Goal: Task Accomplishment & Management: Use online tool/utility

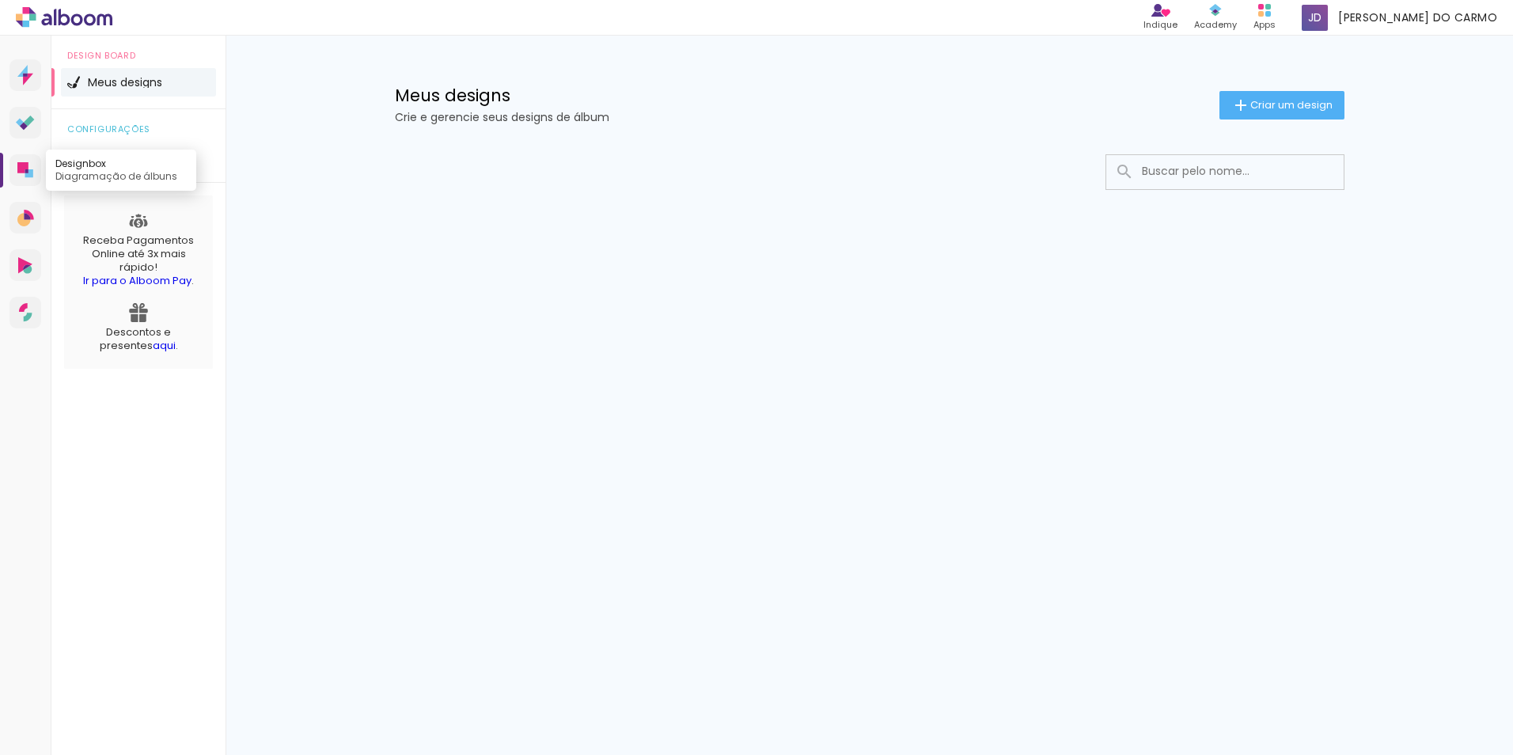
click at [25, 164] on icon at bounding box center [22, 167] width 11 height 11
click at [1263, 100] on span "Criar um design" at bounding box center [1292, 105] width 82 height 10
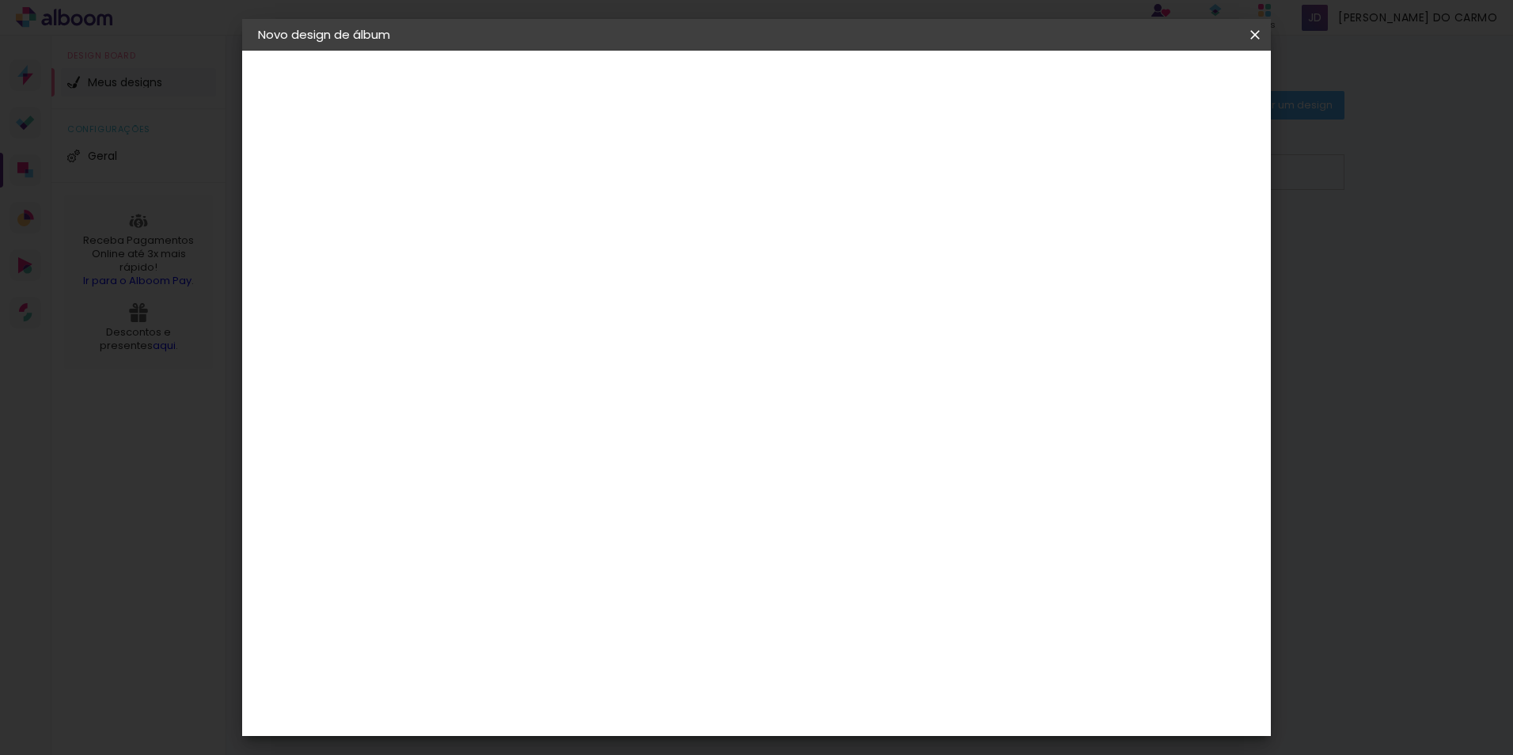
click at [517, 209] on input at bounding box center [517, 212] width 0 height 25
type input "Álbum Teste"
type paper-input "Álbum Teste"
click at [0, 0] on slot "Avançar" at bounding box center [0, 0] width 0 height 0
click at [637, 298] on input at bounding box center [557, 301] width 160 height 20
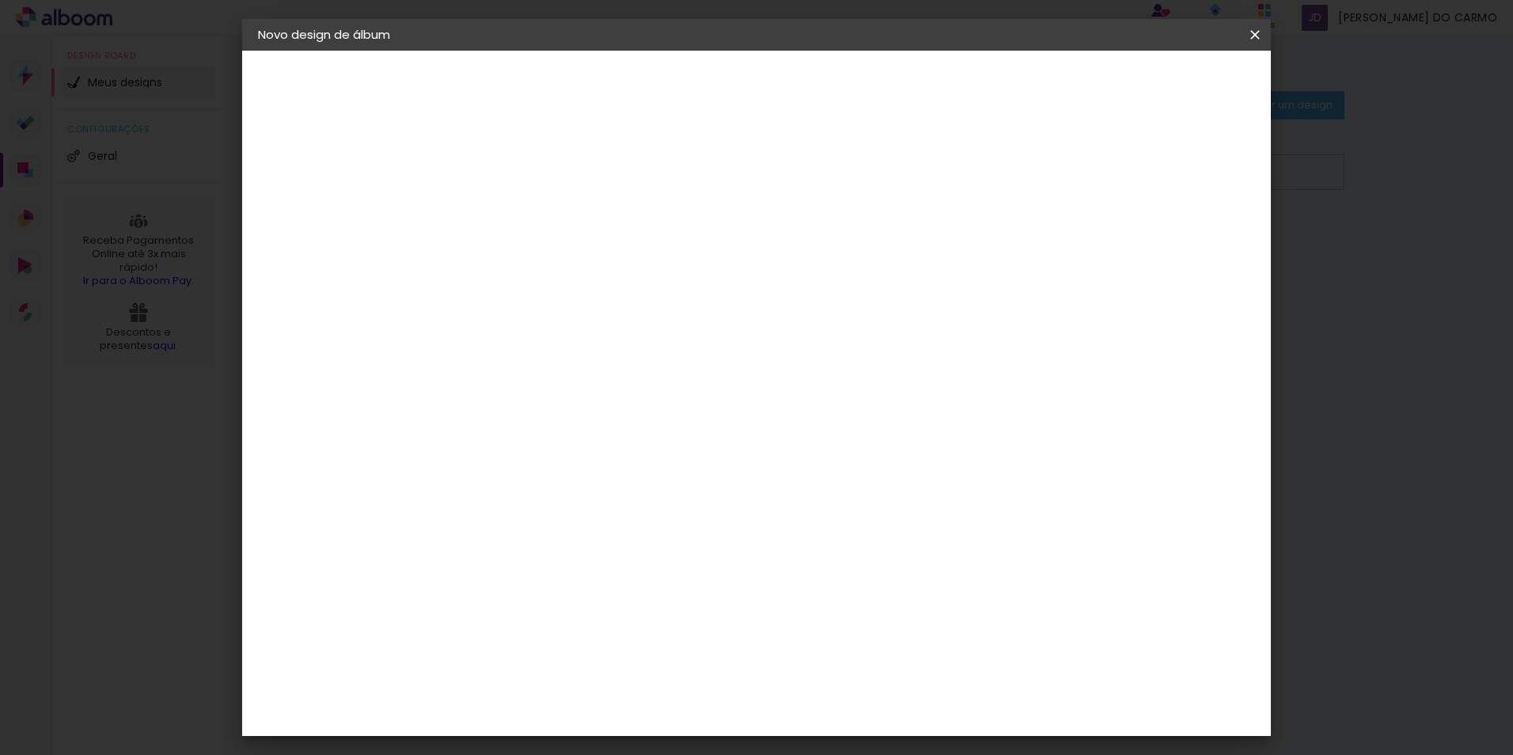
type input "m"
type input "c"
type input "a"
type input "pro"
type paper-input "pro"
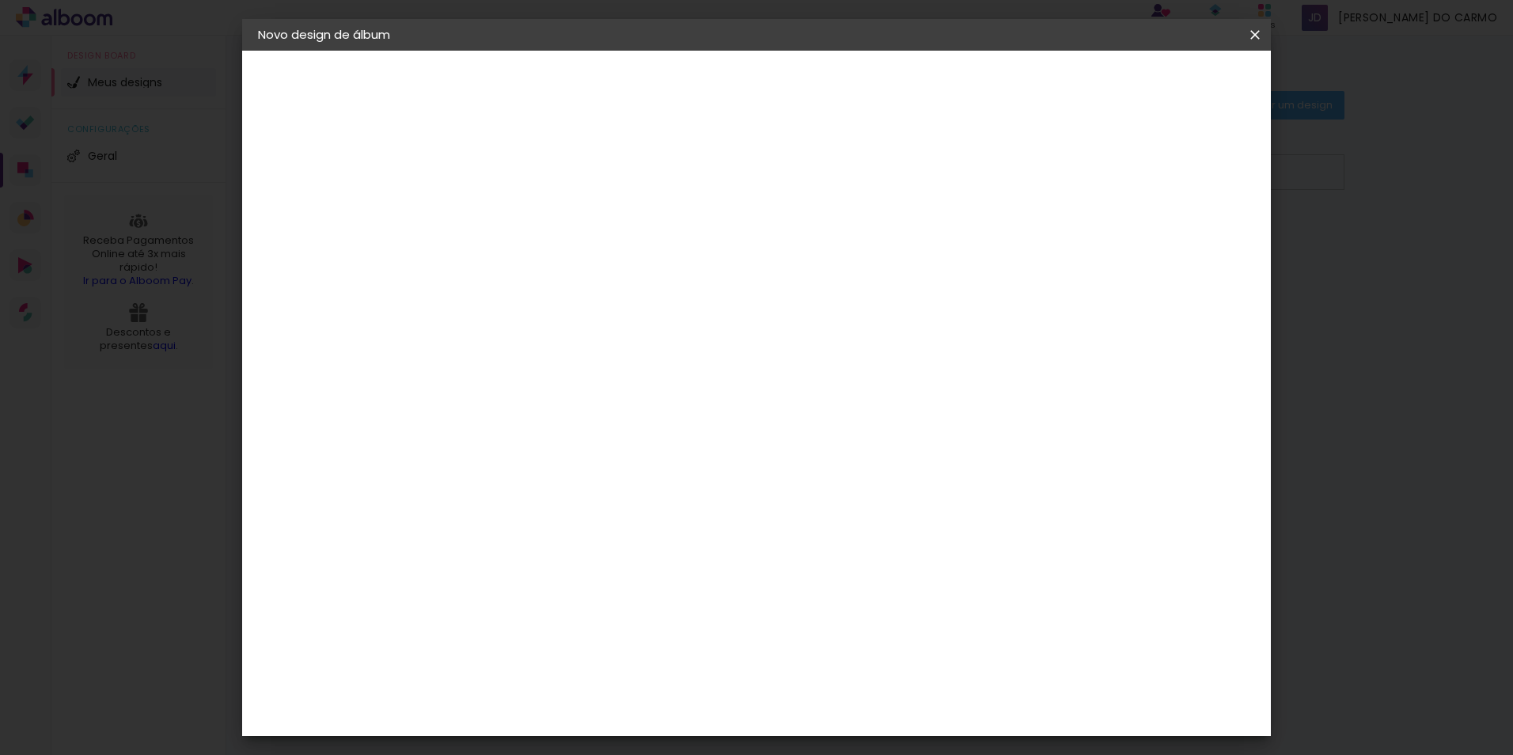
click at [546, 578] on div "Proalbuns" at bounding box center [538, 584] width 63 height 13
click at [527, 578] on div "Proalbuns" at bounding box center [538, 584] width 63 height 13
click at [546, 616] on div "ProFox" at bounding box center [528, 622] width 43 height 13
click at [549, 616] on div "ProFox" at bounding box center [528, 622] width 43 height 13
click at [532, 287] on paper-input-container "pro" at bounding box center [545, 302] width 146 height 36
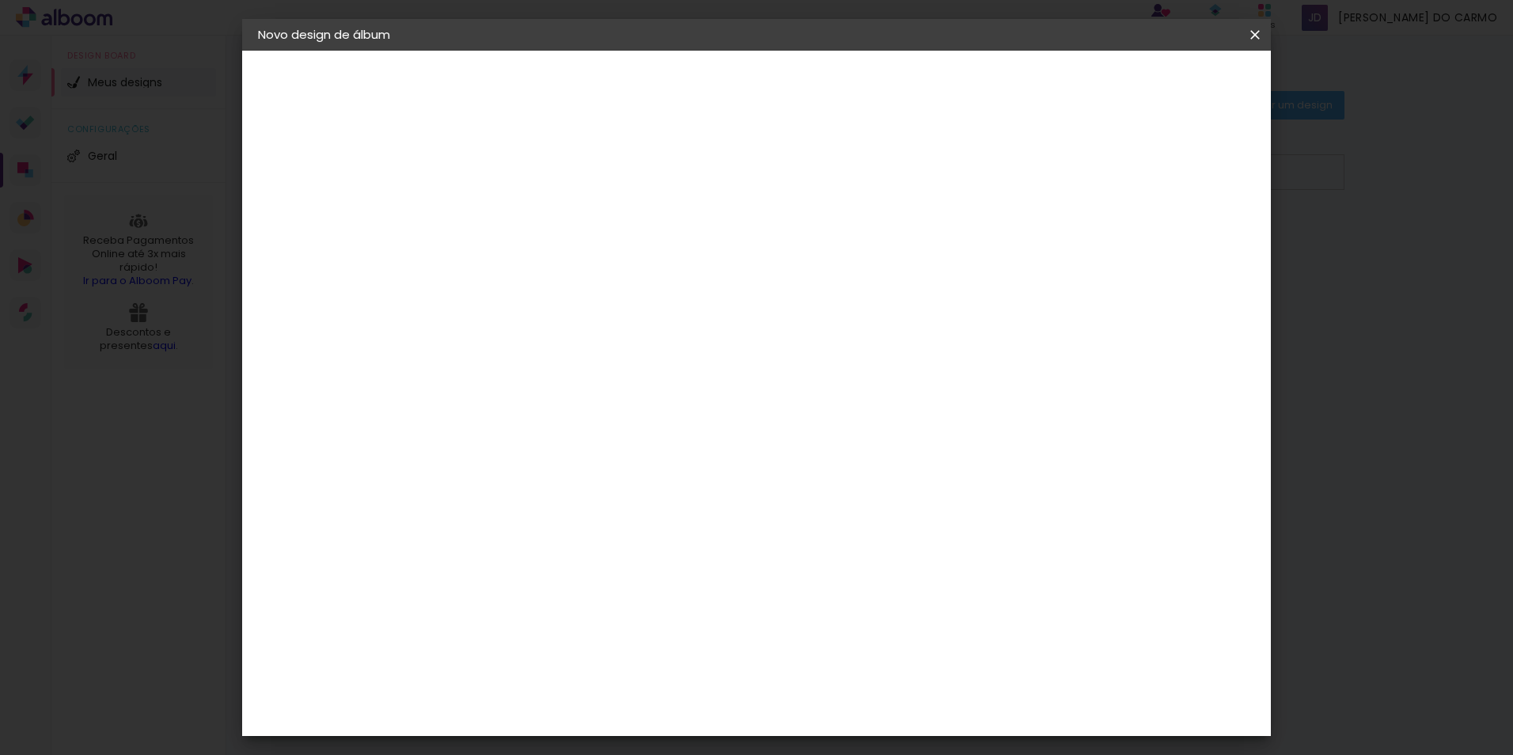
click at [777, 606] on album-spec-supplier-section at bounding box center [624, 431] width 305 height 554
click at [777, 588] on album-spec-supplier-section at bounding box center [624, 431] width 305 height 554
click at [312, 98] on div "1. Informações Preenchendo título... Álbum Teste 2. Especificações Fornecedor E…" at bounding box center [345, 74] width 206 height 47
click at [583, 304] on input "pro" at bounding box center [544, 301] width 135 height 20
type input "p"
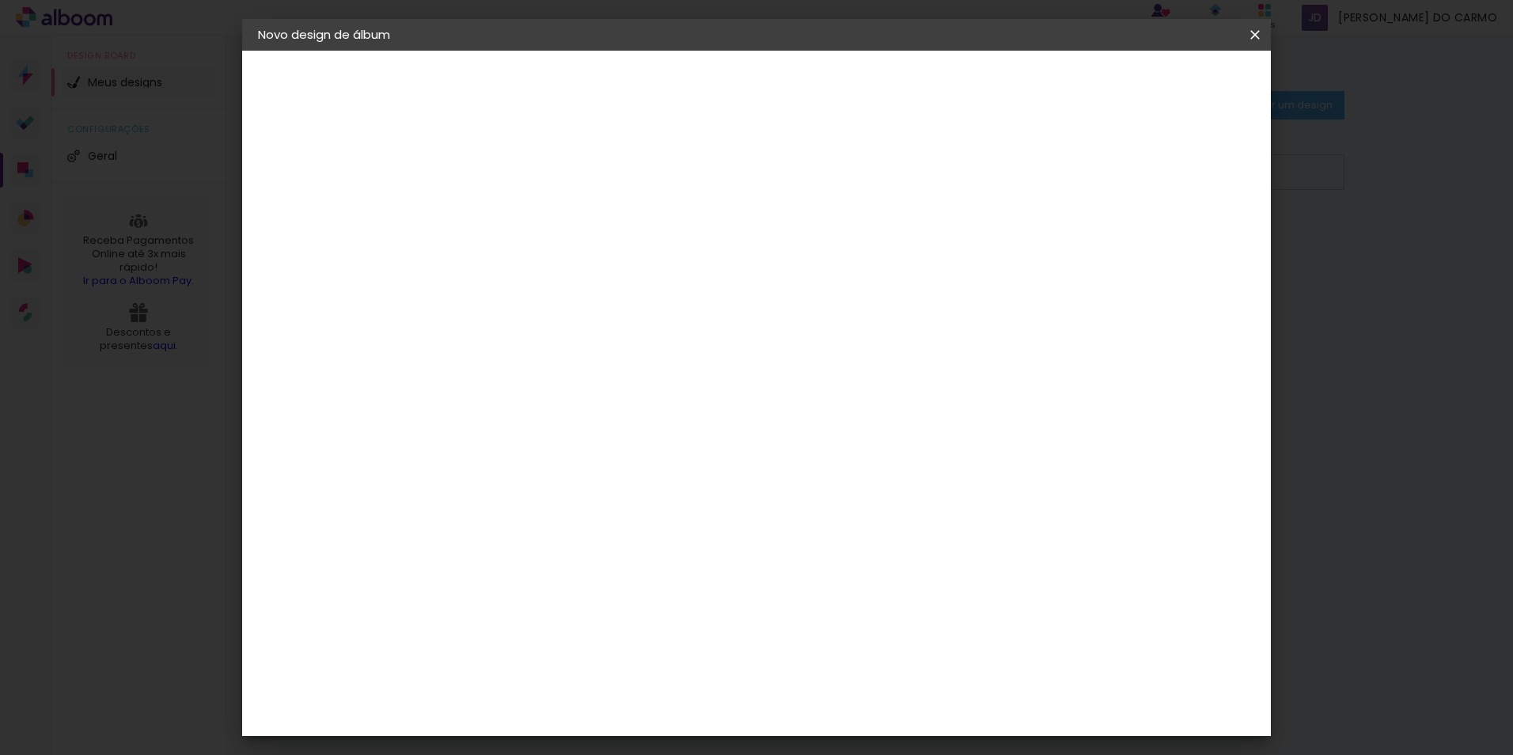
scroll to position [3008, 0]
click at [337, 98] on div "1. Informações Preenchendo título... Álbum Teste 2. Especificações Fornecedor E…" at bounding box center [345, 74] width 206 height 47
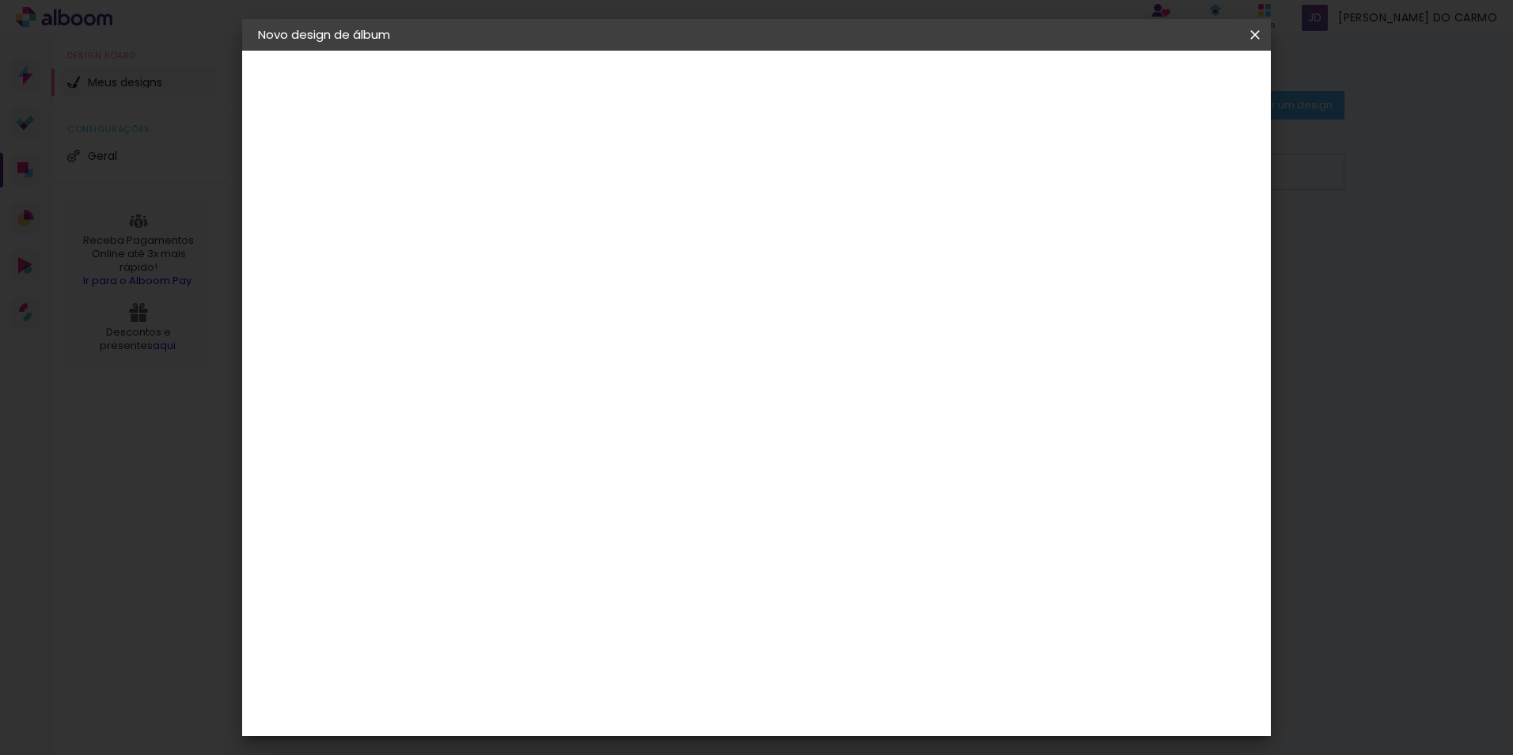
click at [530, 289] on paper-input-container at bounding box center [557, 302] width 171 height 36
type input "proalbuns"
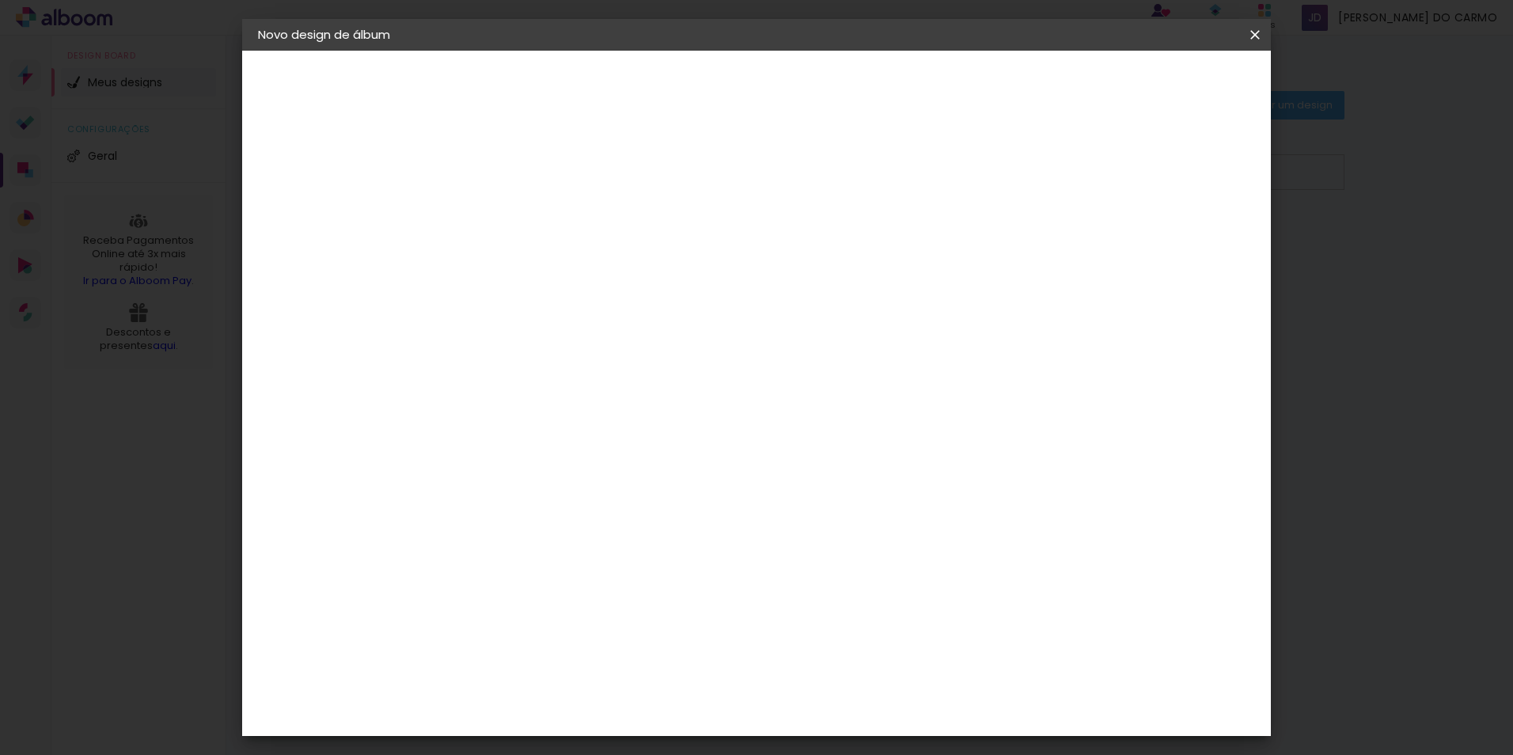
type paper-input "proalbuns"
click at [540, 361] on div "Proalbuns" at bounding box center [538, 357] width 63 height 13
click at [660, 237] on span at bounding box center [658, 240] width 3 height 13
click at [538, 354] on div "Proalbuns" at bounding box center [538, 357] width 63 height 13
click at [0, 0] on slot "Tamanho Livre" at bounding box center [0, 0] width 0 height 0
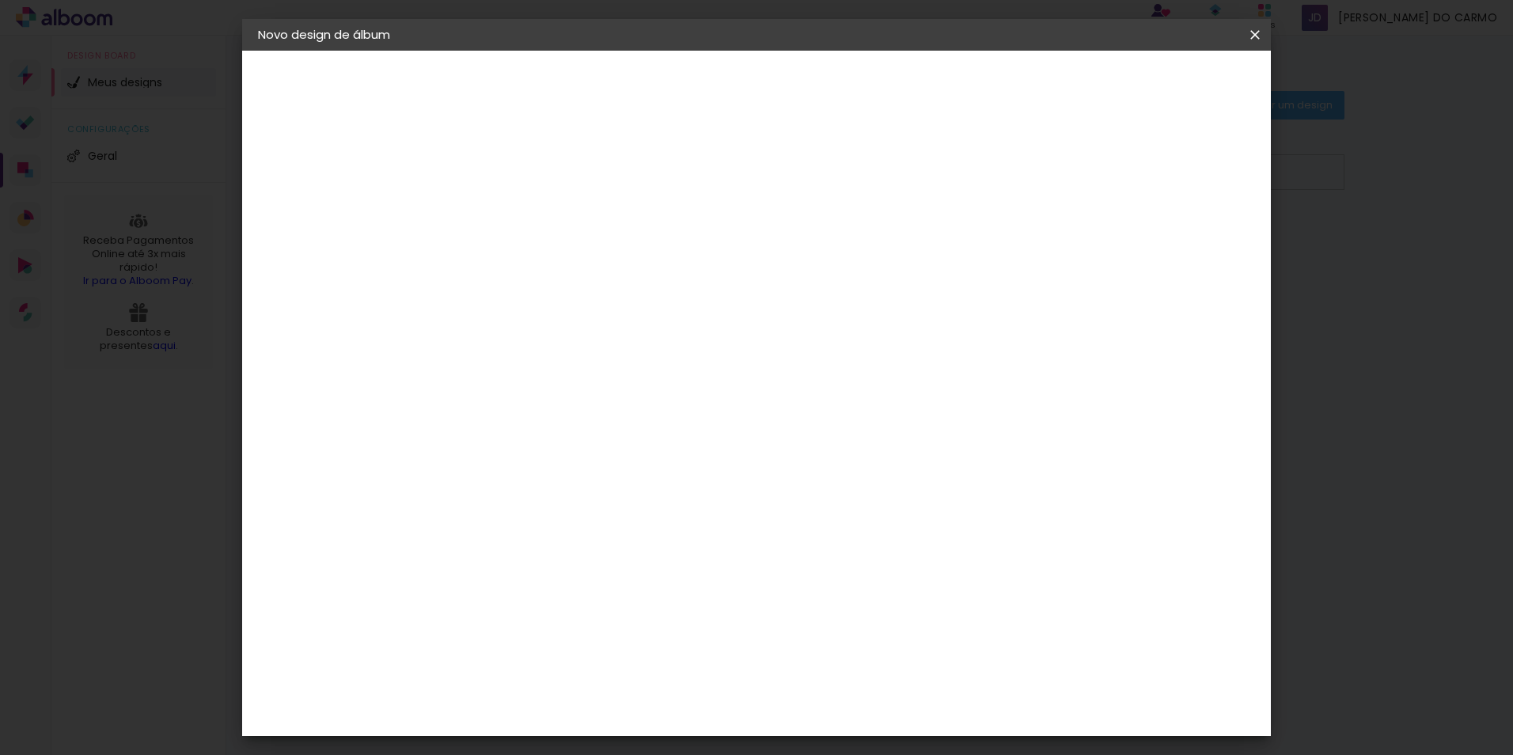
click at [0, 0] on slot "Tamanho Livre" at bounding box center [0, 0] width 0 height 0
click at [763, 326] on div "Sugerir uma encadernadora" at bounding box center [714, 329] width 98 height 25
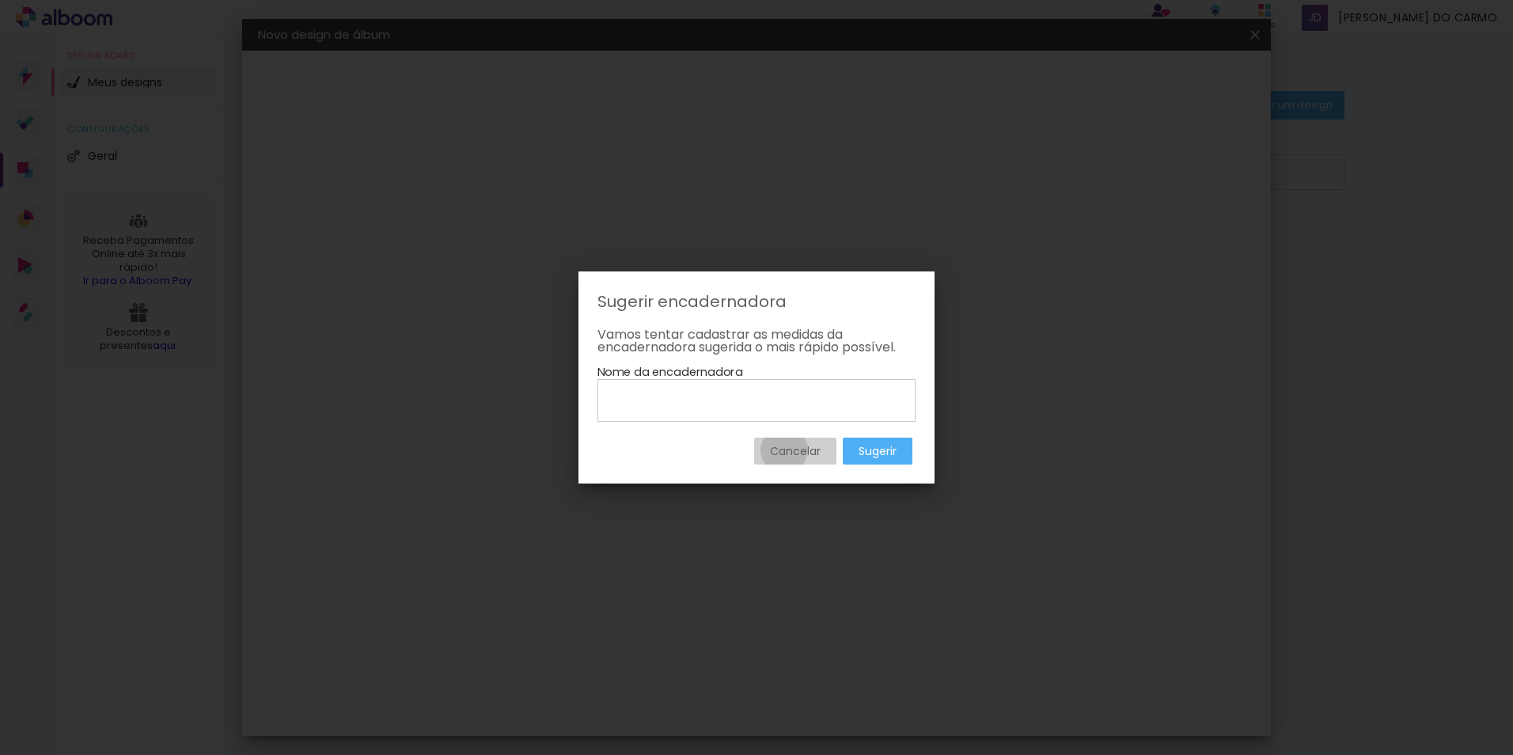
click at [0, 0] on slot "Cancelar" at bounding box center [0, 0] width 0 height 0
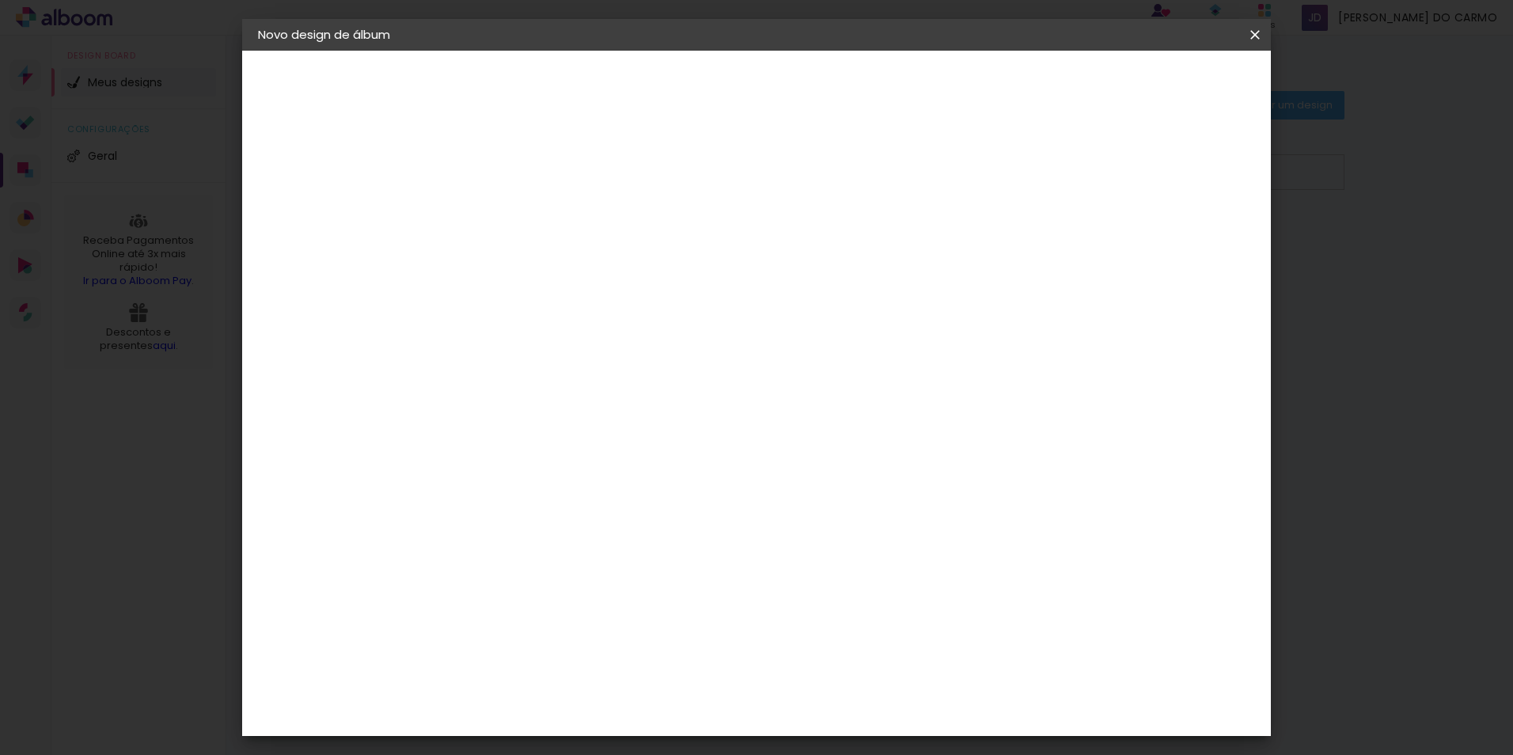
click at [548, 185] on div "Fornecedor Escolha um fornecedor ou avance com o tamanho livre. Voltar Avançar" at bounding box center [621, 118] width 347 height 135
click at [0, 0] on slot "Tamanho Livre" at bounding box center [0, 0] width 0 height 0
click at [763, 324] on div "Sugerir uma encadernadora" at bounding box center [714, 329] width 98 height 25
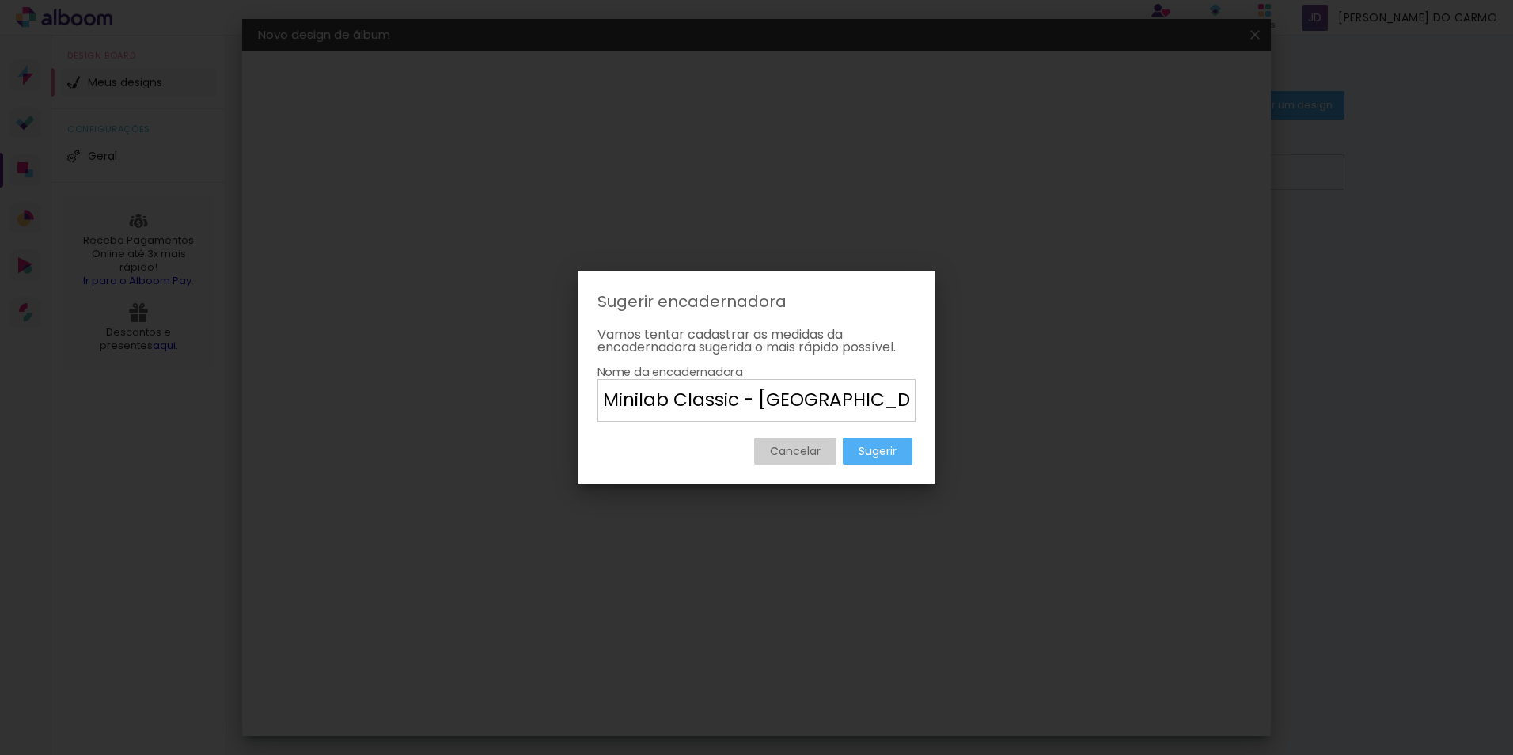
type input "Minilab Classic - [GEOGRAPHIC_DATA]"
type paper-input "Minilab Classic - [GEOGRAPHIC_DATA]"
click at [857, 448] on paper-button "Sugerir" at bounding box center [878, 451] width 70 height 27
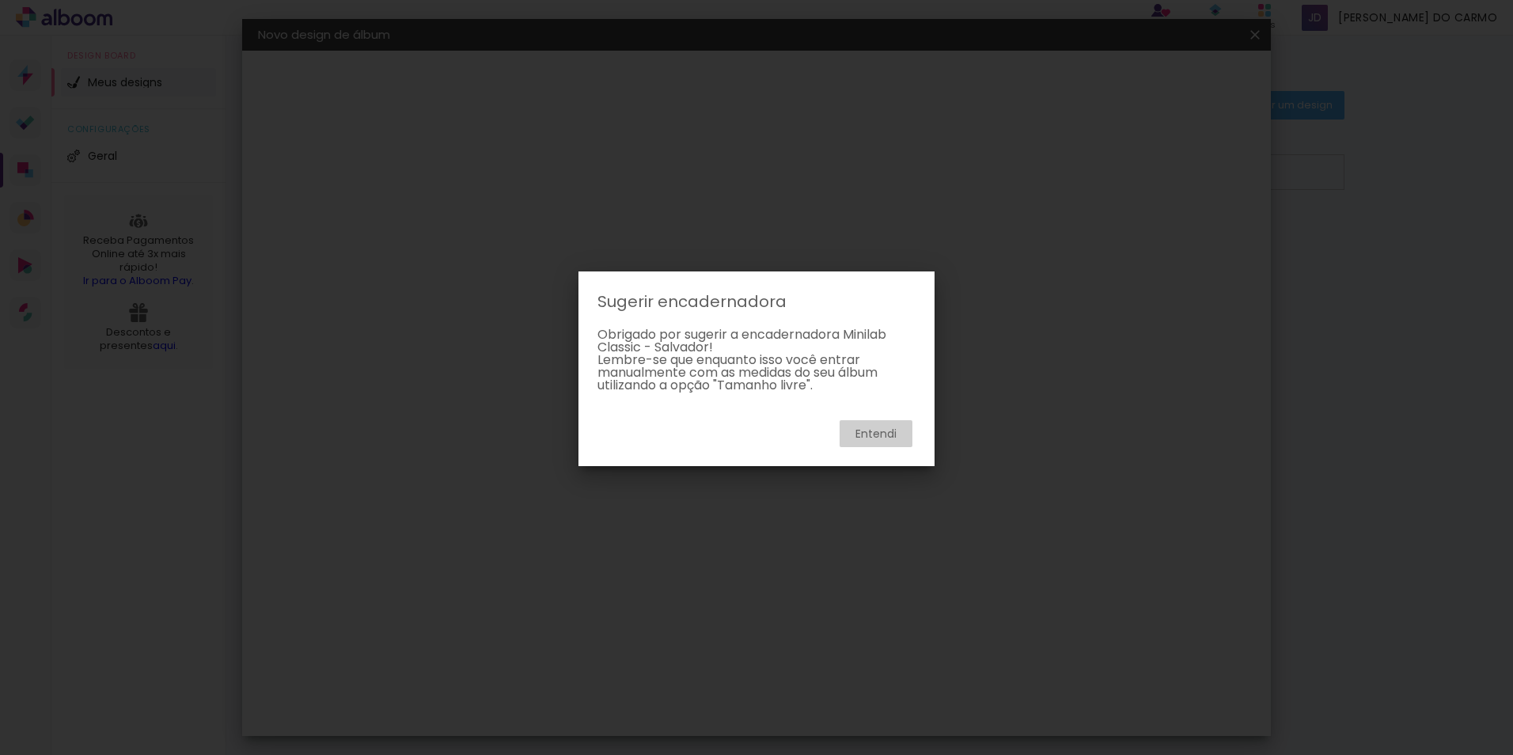
click at [0, 0] on slot "Entendi" at bounding box center [0, 0] width 0 height 0
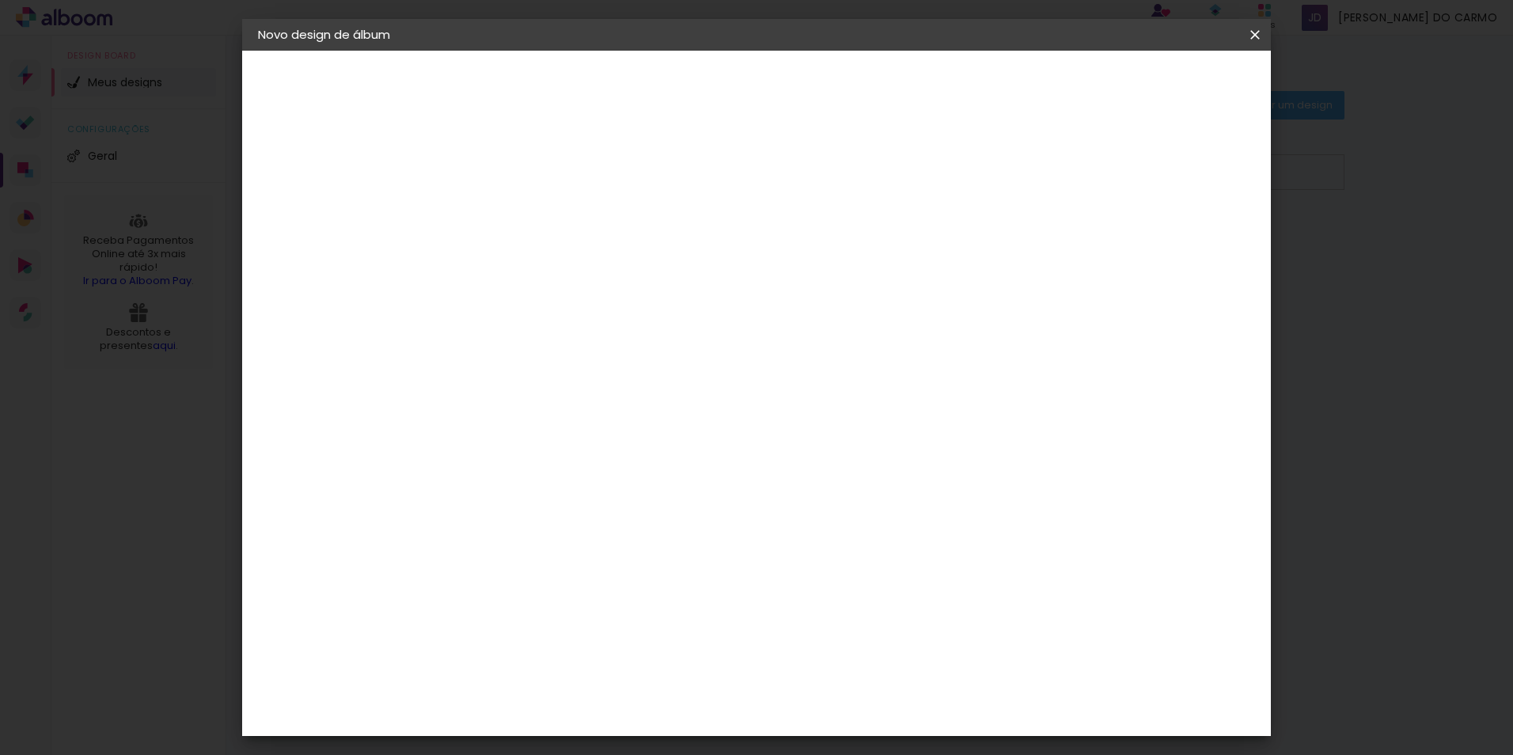
click at [525, 362] on div "Proalbuns" at bounding box center [538, 357] width 63 height 13
click at [606, 298] on input "proalbuns" at bounding box center [541, 301] width 128 height 20
type input "p"
click at [485, 431] on paper-item "Ágata" at bounding box center [557, 416] width 171 height 35
click at [498, 421] on img at bounding box center [489, 416] width 19 height 19
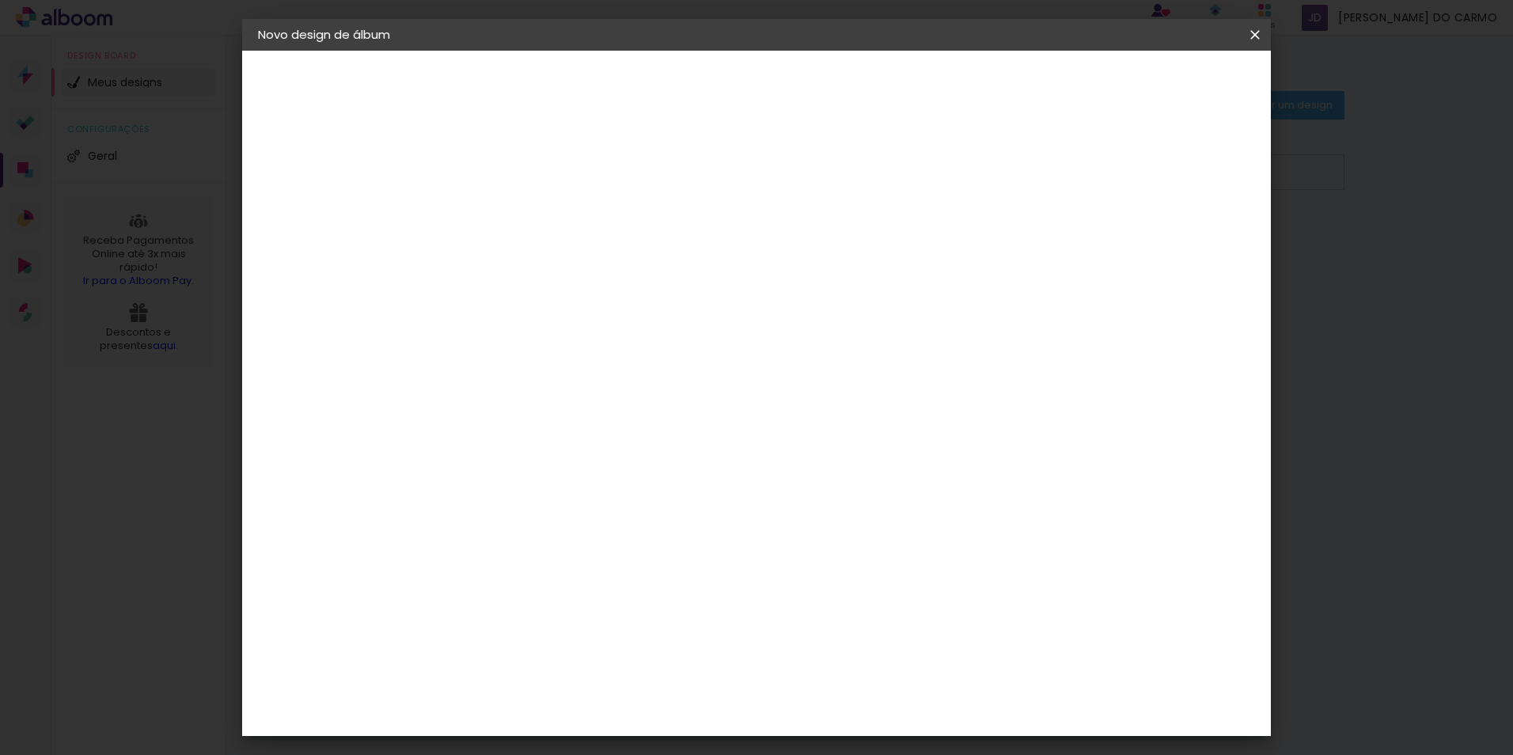
click at [498, 421] on img at bounding box center [489, 416] width 19 height 19
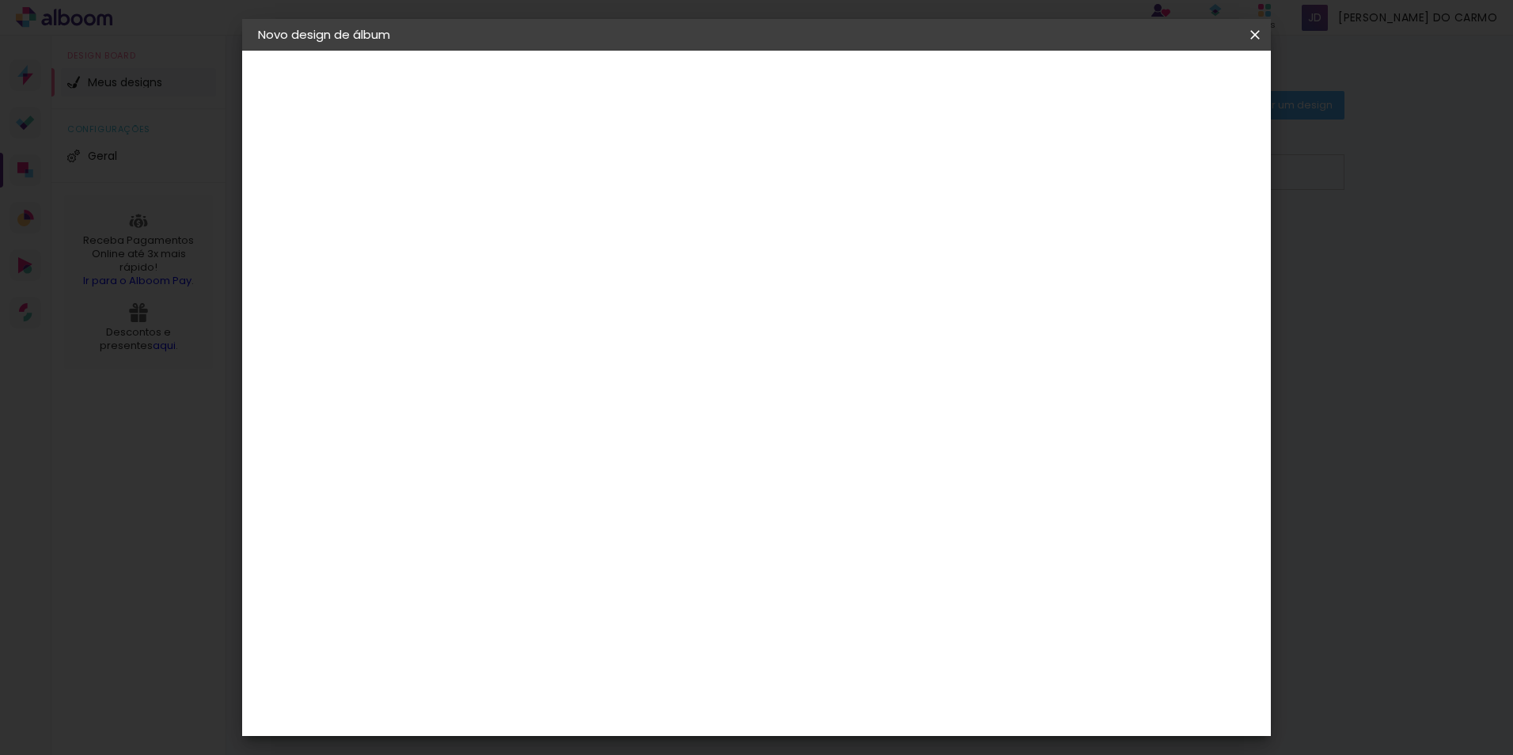
click at [499, 354] on paper-item "3ZERO5" at bounding box center [557, 357] width 171 height 35
click at [515, 443] on paper-item "Álbum&Cia" at bounding box center [557, 454] width 171 height 35
click at [509, 562] on div "Alplas" at bounding box center [526, 568] width 38 height 13
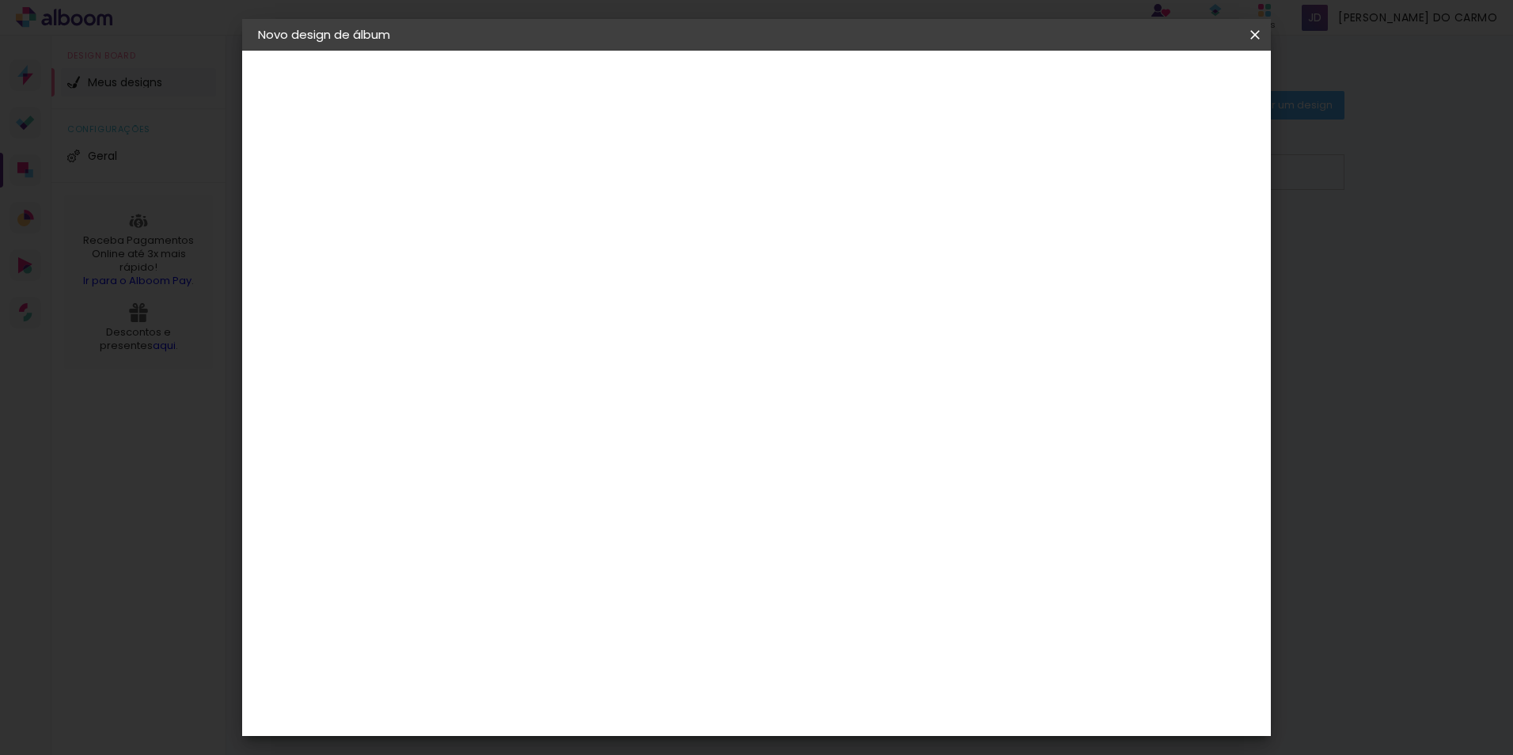
click at [0, 0] on slot "Voltar" at bounding box center [0, 0] width 0 height 0
click at [0, 0] on slot "Avançar" at bounding box center [0, 0] width 0 height 0
click at [539, 351] on div "3ZERO5" at bounding box center [530, 357] width 47 height 13
click at [556, 302] on input at bounding box center [557, 301] width 160 height 20
type input "pro"
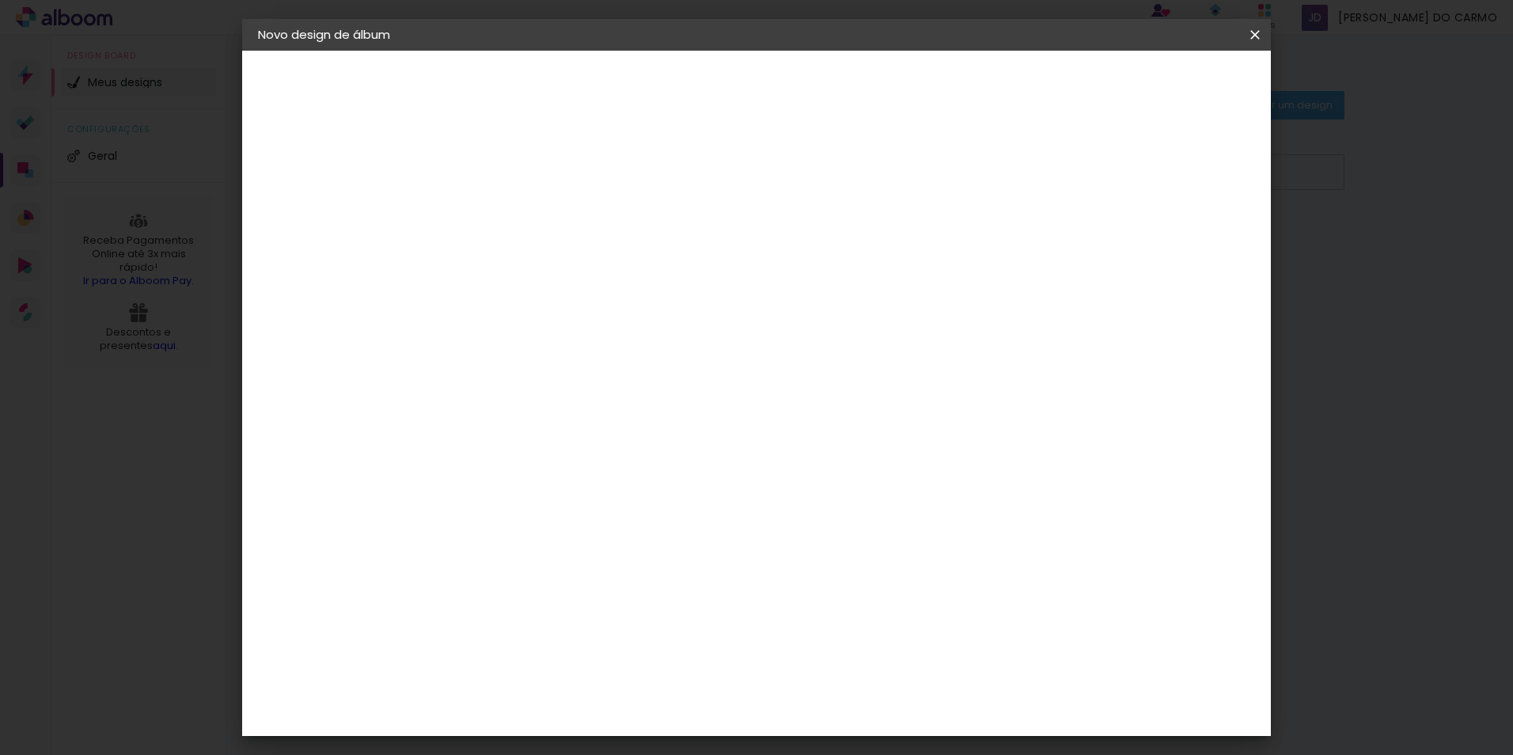
type paper-input "pro"
click at [531, 578] on div "Proalbuns" at bounding box center [538, 584] width 63 height 13
click at [530, 578] on div "Proalbuns" at bounding box center [538, 584] width 63 height 13
click at [525, 578] on div "Proalbuns" at bounding box center [538, 584] width 63 height 13
click at [777, 473] on album-spec-supplier-section at bounding box center [624, 431] width 305 height 554
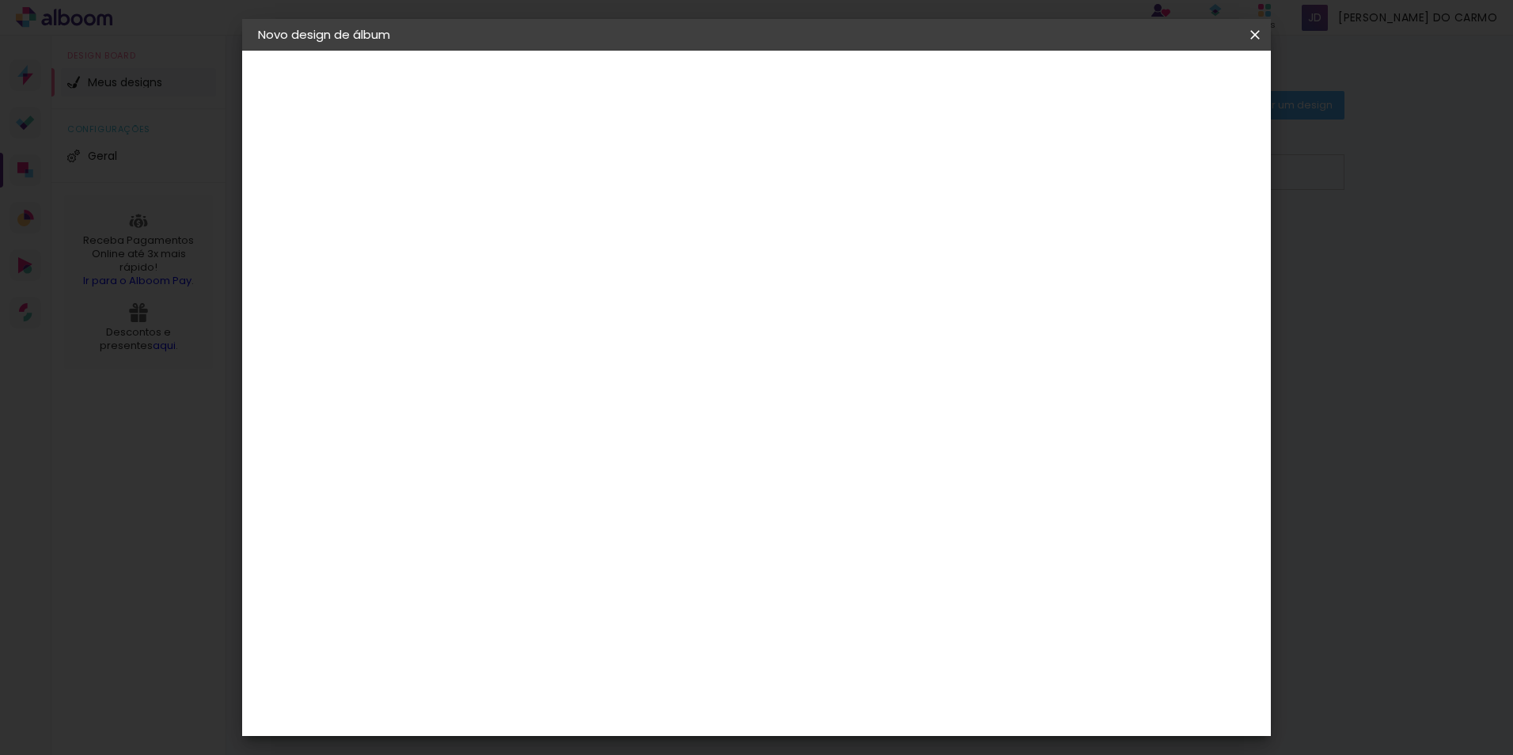
click at [569, 578] on div "Proalbuns" at bounding box center [538, 584] width 63 height 13
click at [552, 301] on input "pro" at bounding box center [544, 301] width 135 height 20
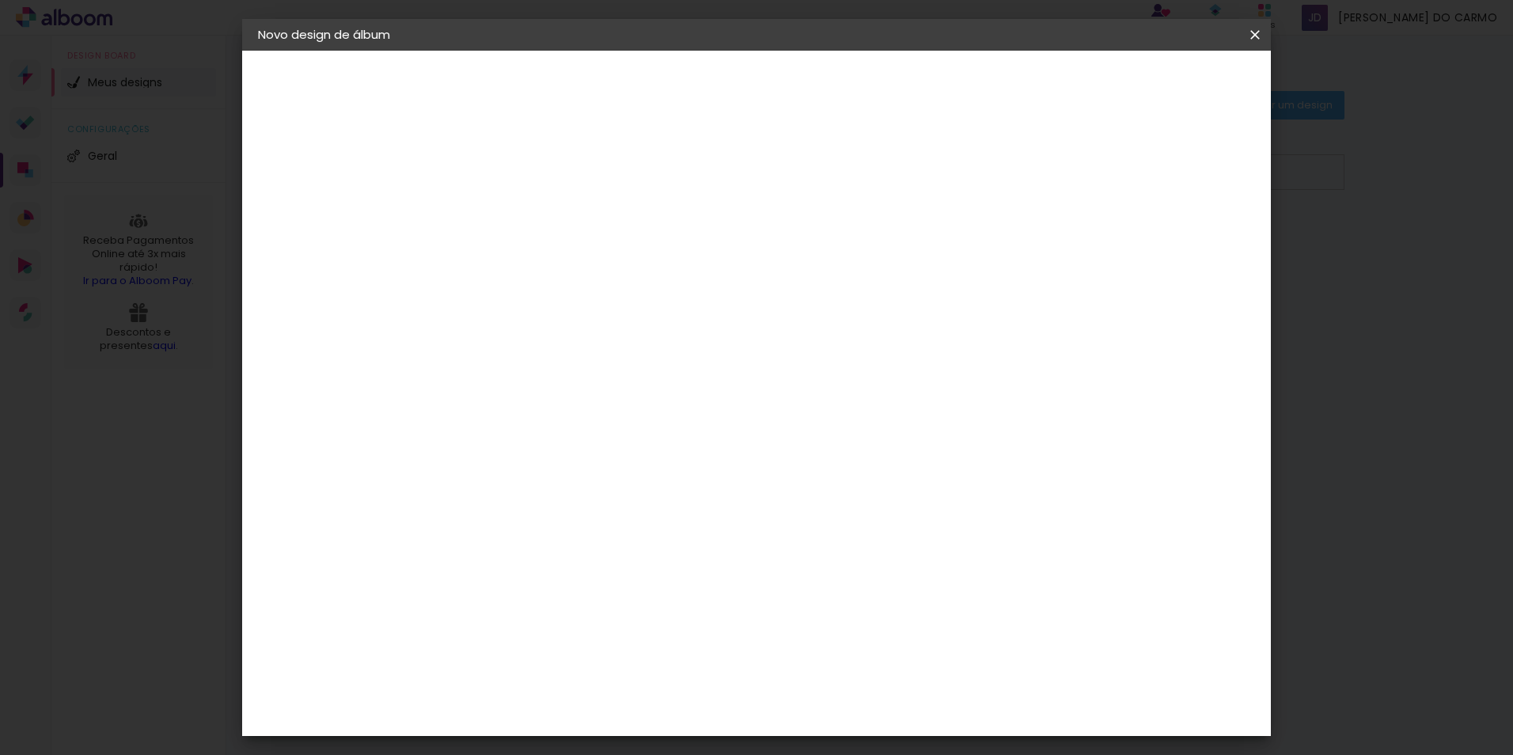
type input "proalbuns"
type paper-input "proalbuns"
click at [554, 346] on paper-item "Proalbuns" at bounding box center [541, 357] width 139 height 35
click at [771, 74] on paper-button "Avançar" at bounding box center [732, 83] width 78 height 27
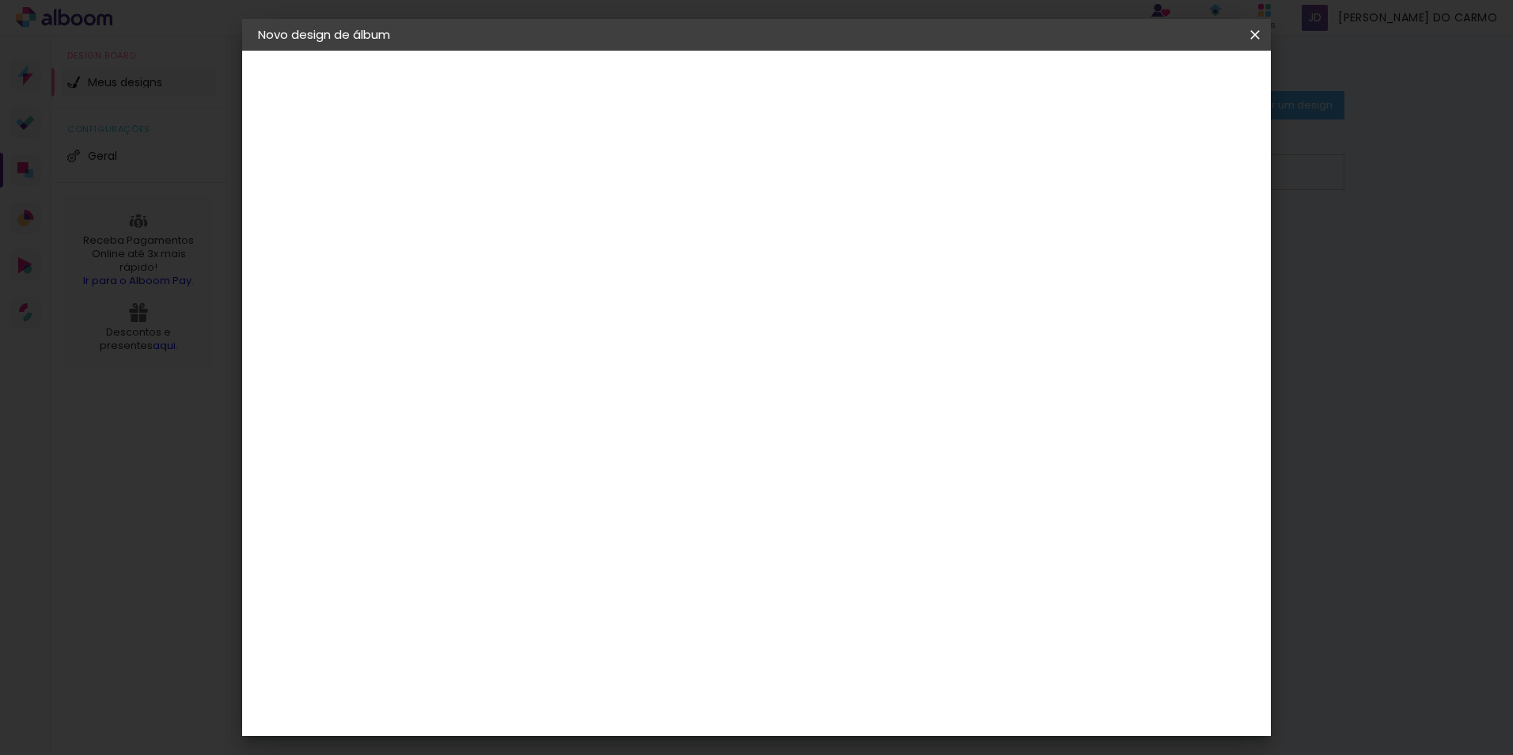
click at [735, 252] on span "20.3 × 50 cm" at bounding box center [708, 268] width 52 height 32
click at [775, 74] on paper-button "Avançar" at bounding box center [736, 83] width 78 height 27
click at [1067, 172] on div at bounding box center [1060, 171] width 14 height 14
type paper-checkbox "on"
click at [1067, 172] on div at bounding box center [1060, 171] width 14 height 14
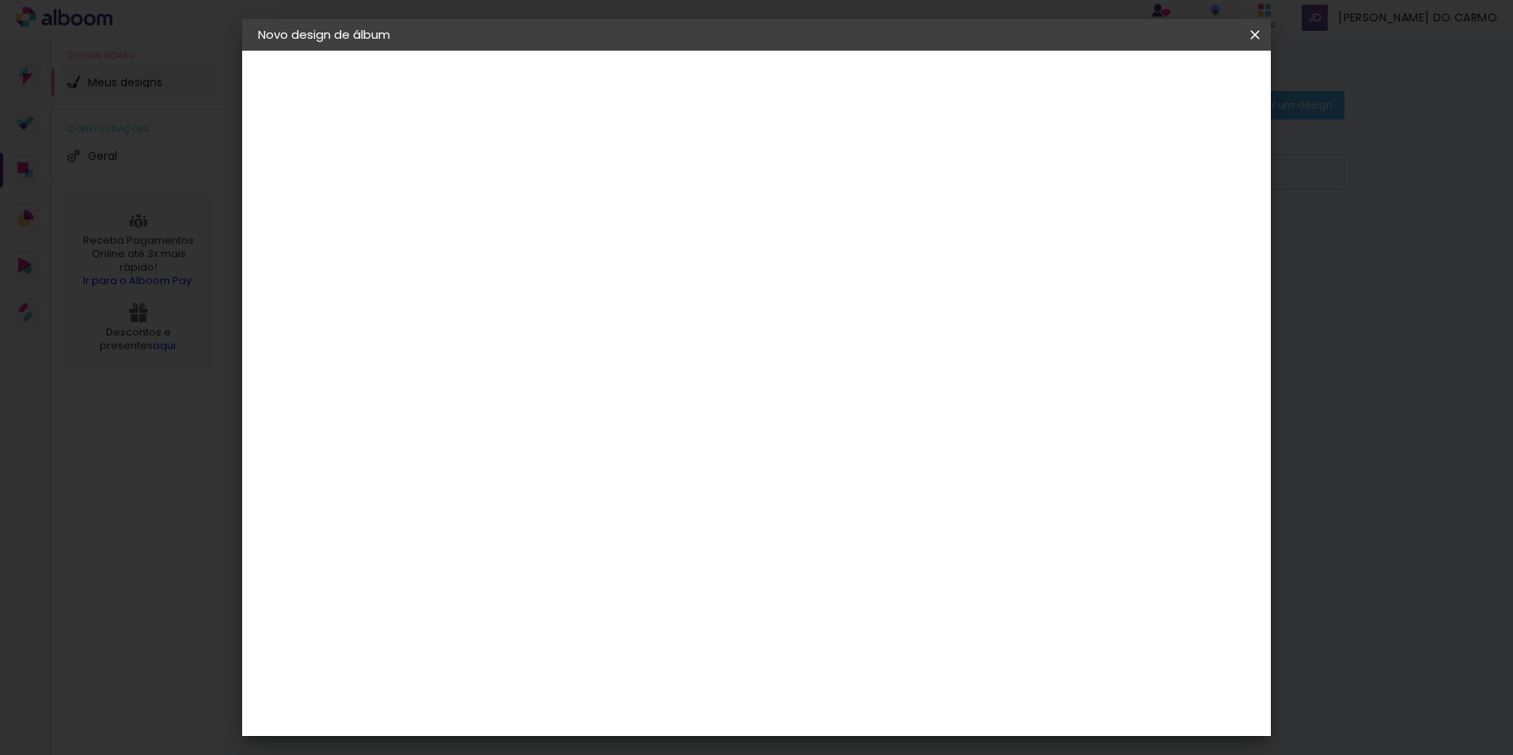
click at [1067, 172] on div at bounding box center [1060, 171] width 14 height 14
click at [1067, 171] on div at bounding box center [1060, 171] width 14 height 14
click at [1172, 73] on paper-button "Iniciar design" at bounding box center [1121, 83] width 104 height 27
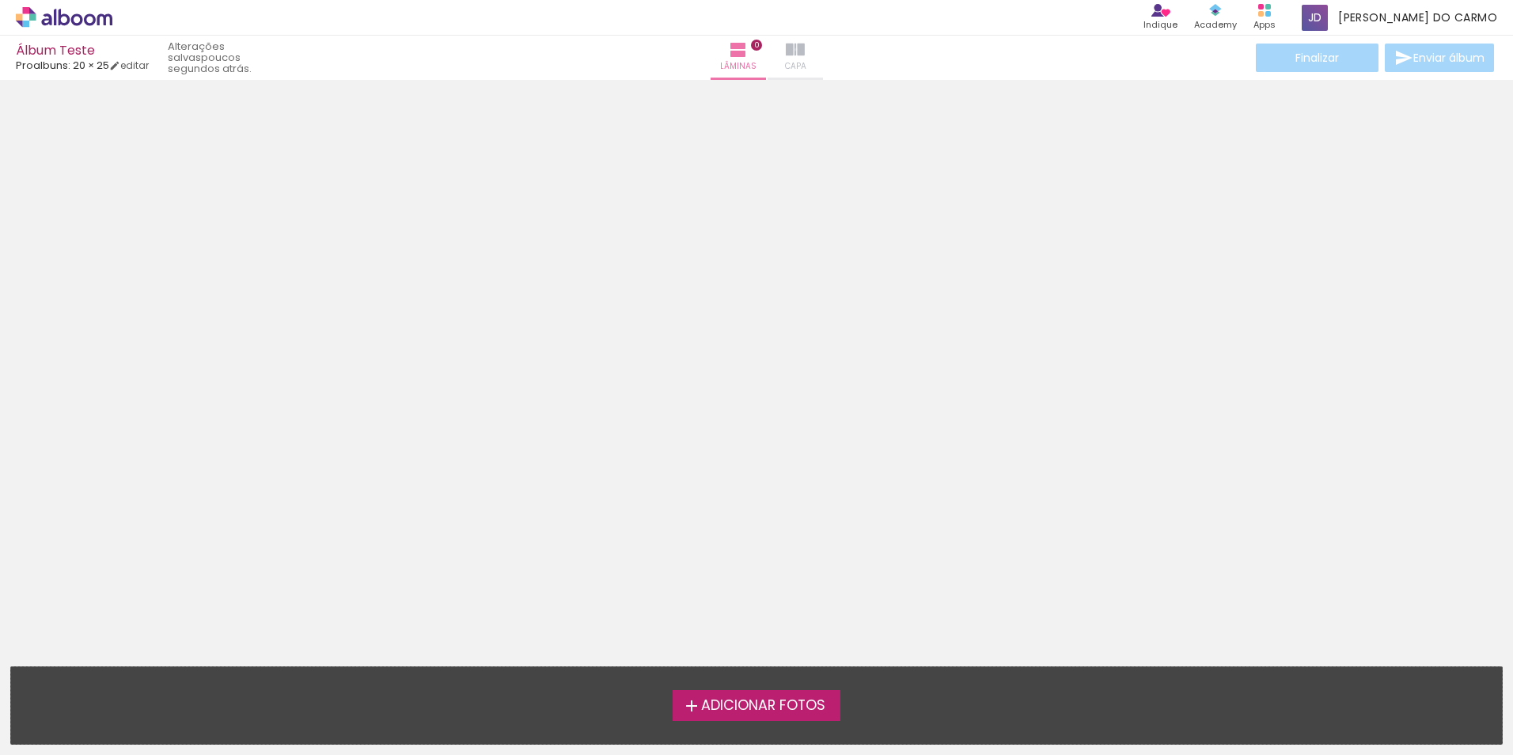
click at [786, 49] on iron-icon at bounding box center [795, 49] width 19 height 19
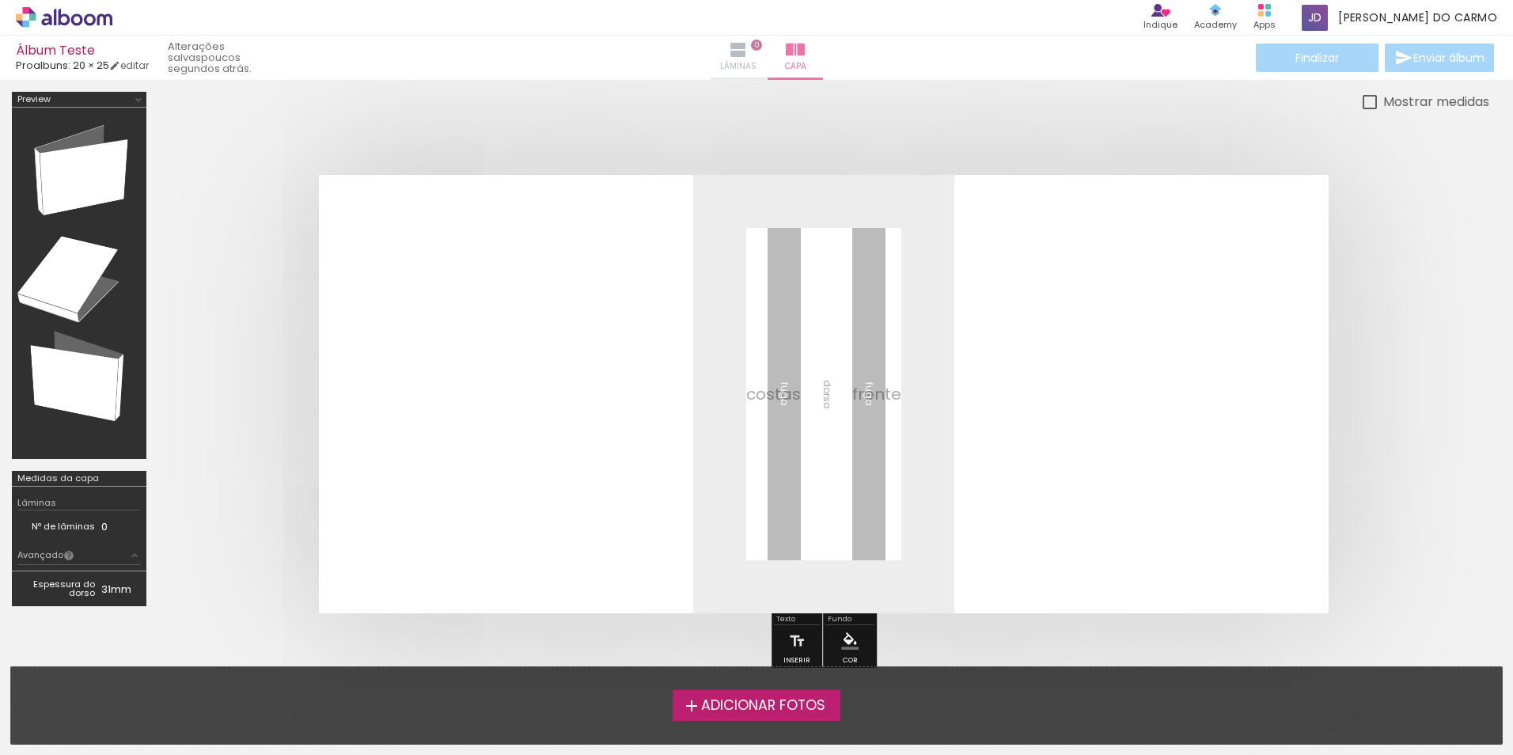
click at [729, 47] on iron-icon at bounding box center [738, 49] width 19 height 19
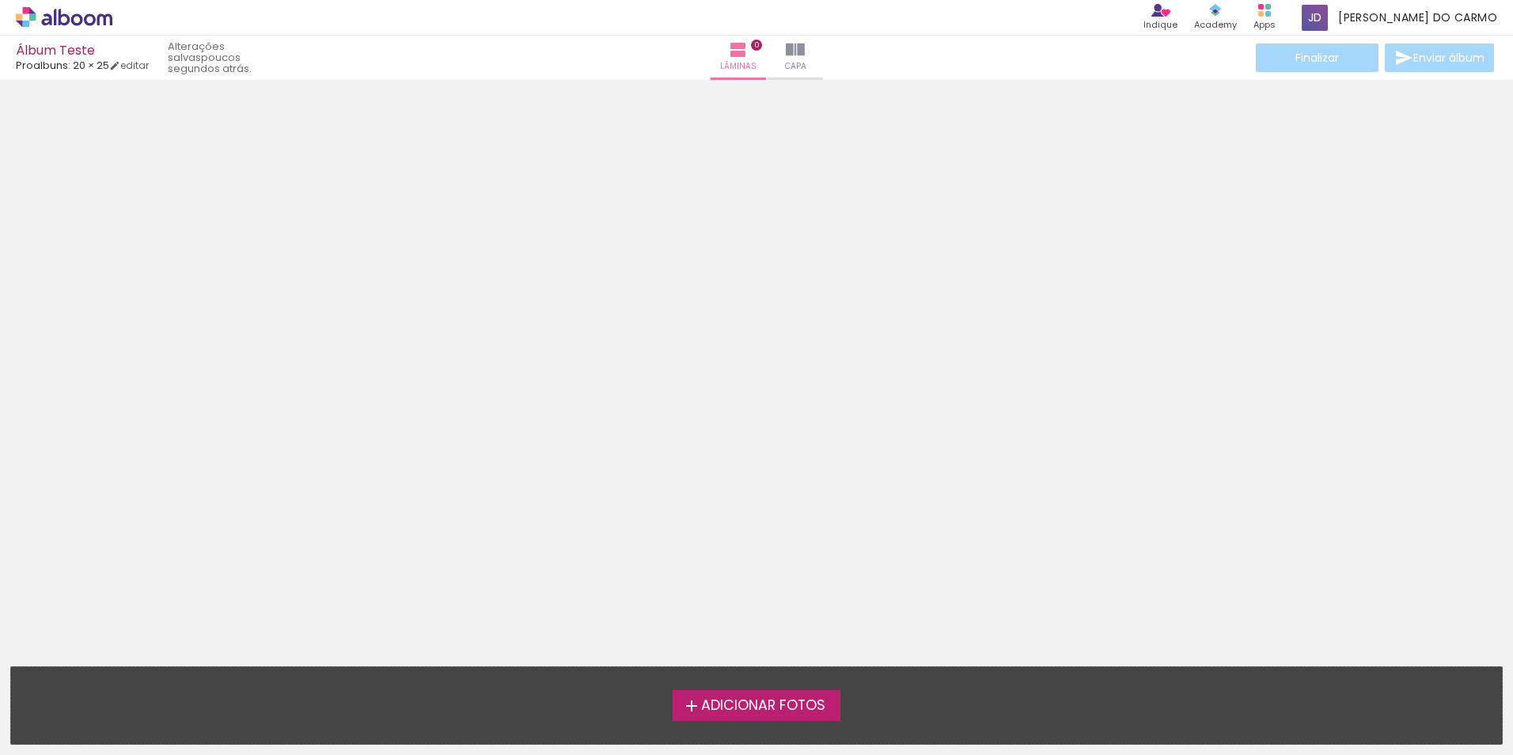
click at [742, 699] on span "Adicionar Fotos" at bounding box center [763, 706] width 124 height 14
click at [0, 0] on input "file" at bounding box center [0, 0] width 0 height 0
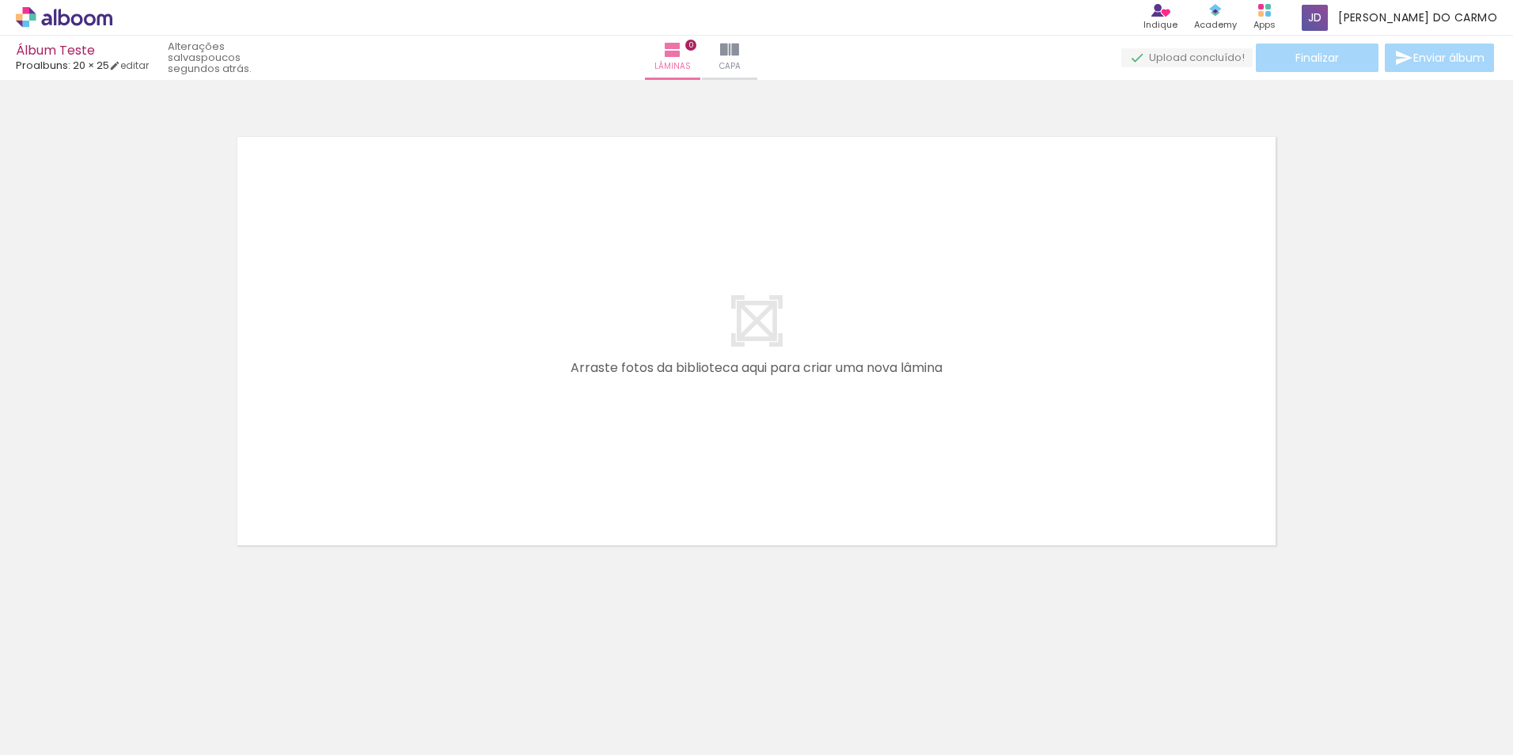
click at [44, 734] on span "Adicionar Fotos" at bounding box center [55, 733] width 47 height 17
click at [0, 0] on input "file" at bounding box center [0, 0] width 0 height 0
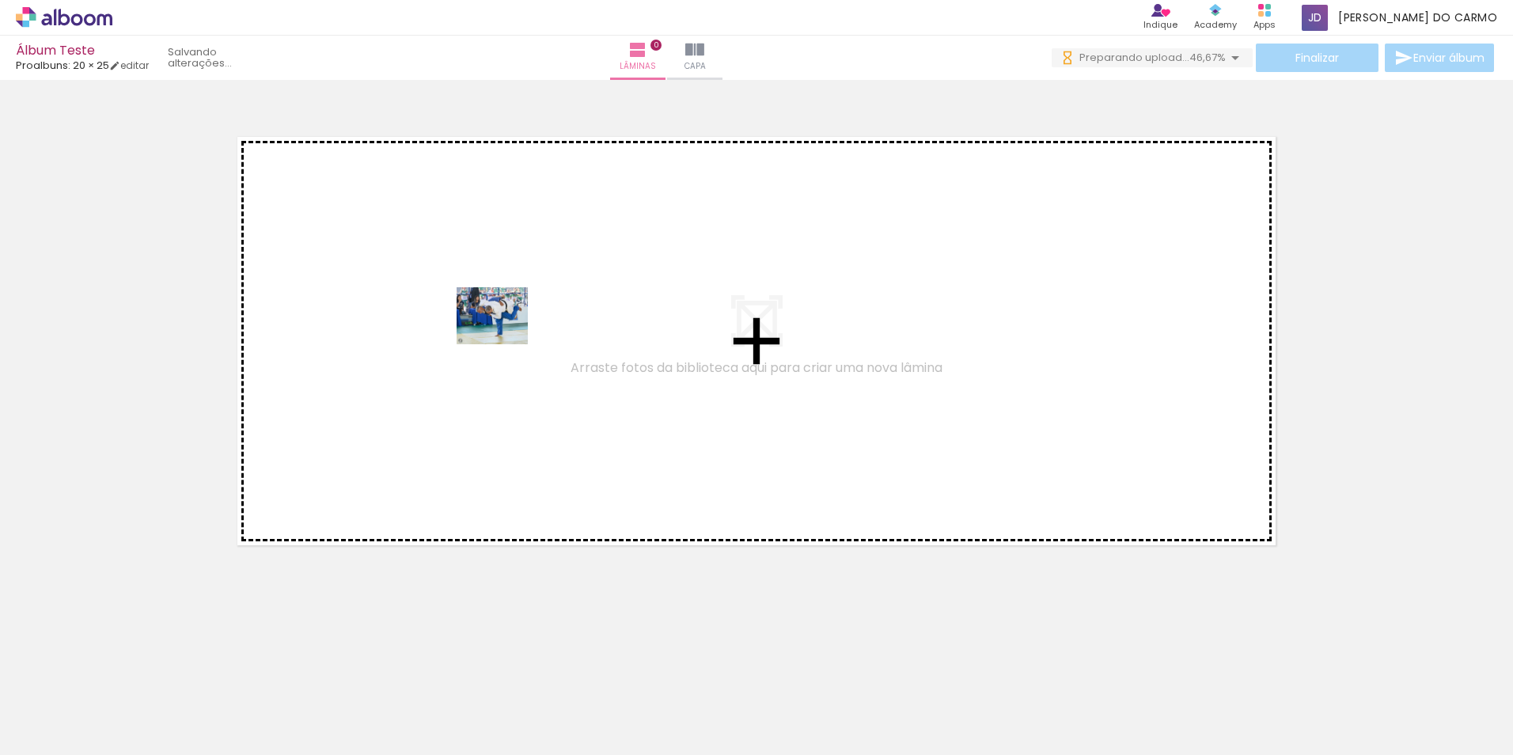
drag, startPoint x: 147, startPoint y: 716, endPoint x: 504, endPoint y: 335, distance: 522.5
click at [504, 335] on quentale-workspace at bounding box center [756, 377] width 1513 height 755
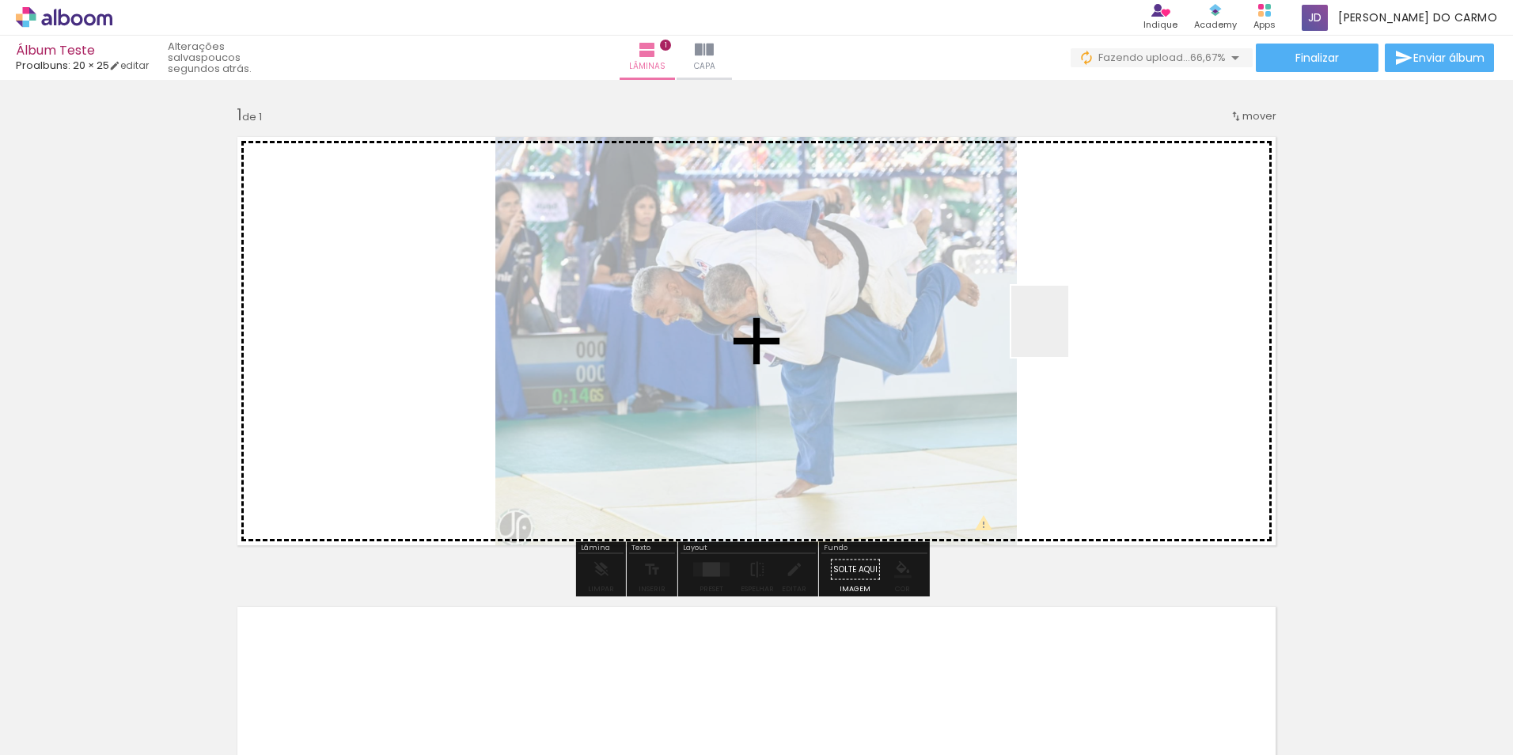
drag, startPoint x: 346, startPoint y: 712, endPoint x: 1059, endPoint y: 333, distance: 807.7
click at [1059, 333] on quentale-workspace at bounding box center [756, 377] width 1513 height 755
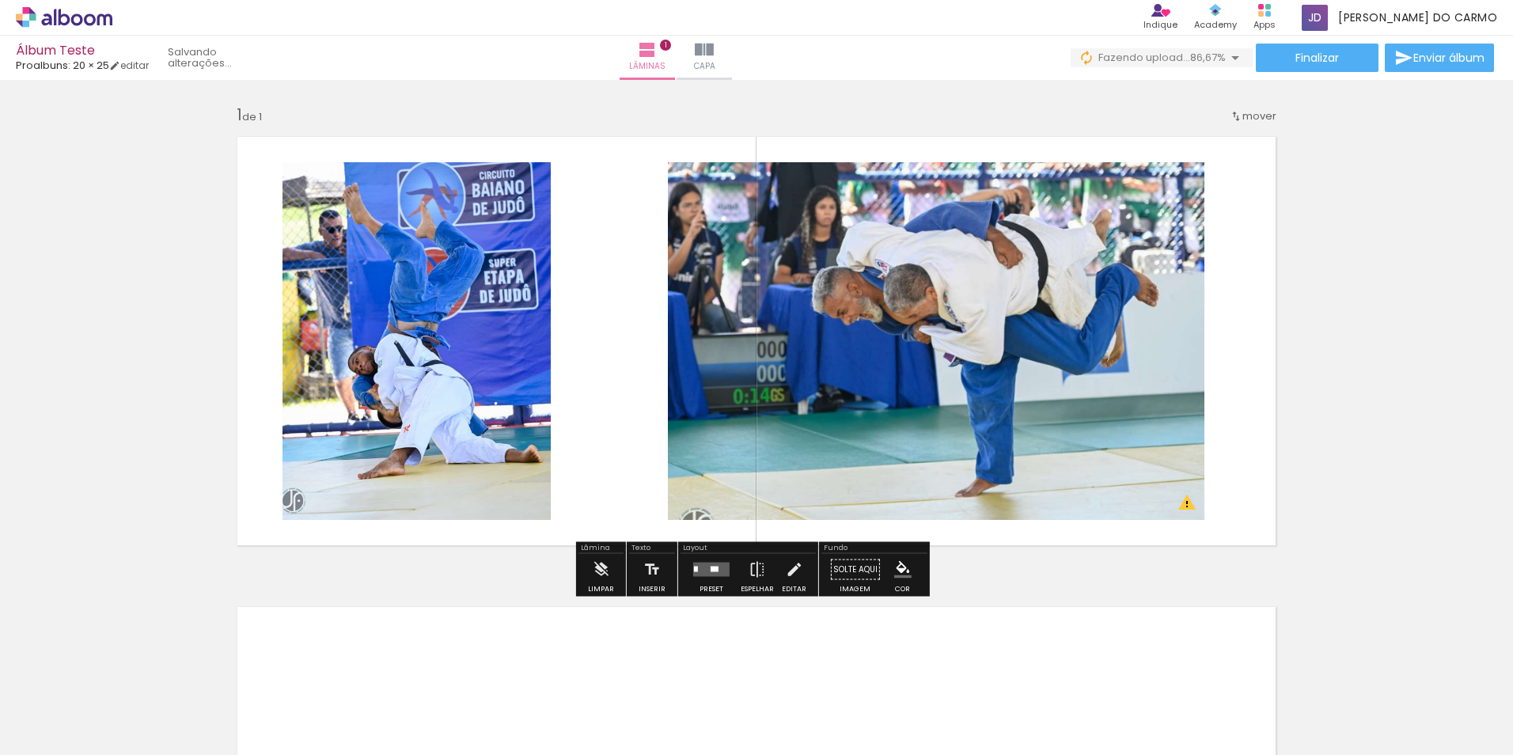
click at [794, 425] on quentale-photo at bounding box center [936, 341] width 537 height 358
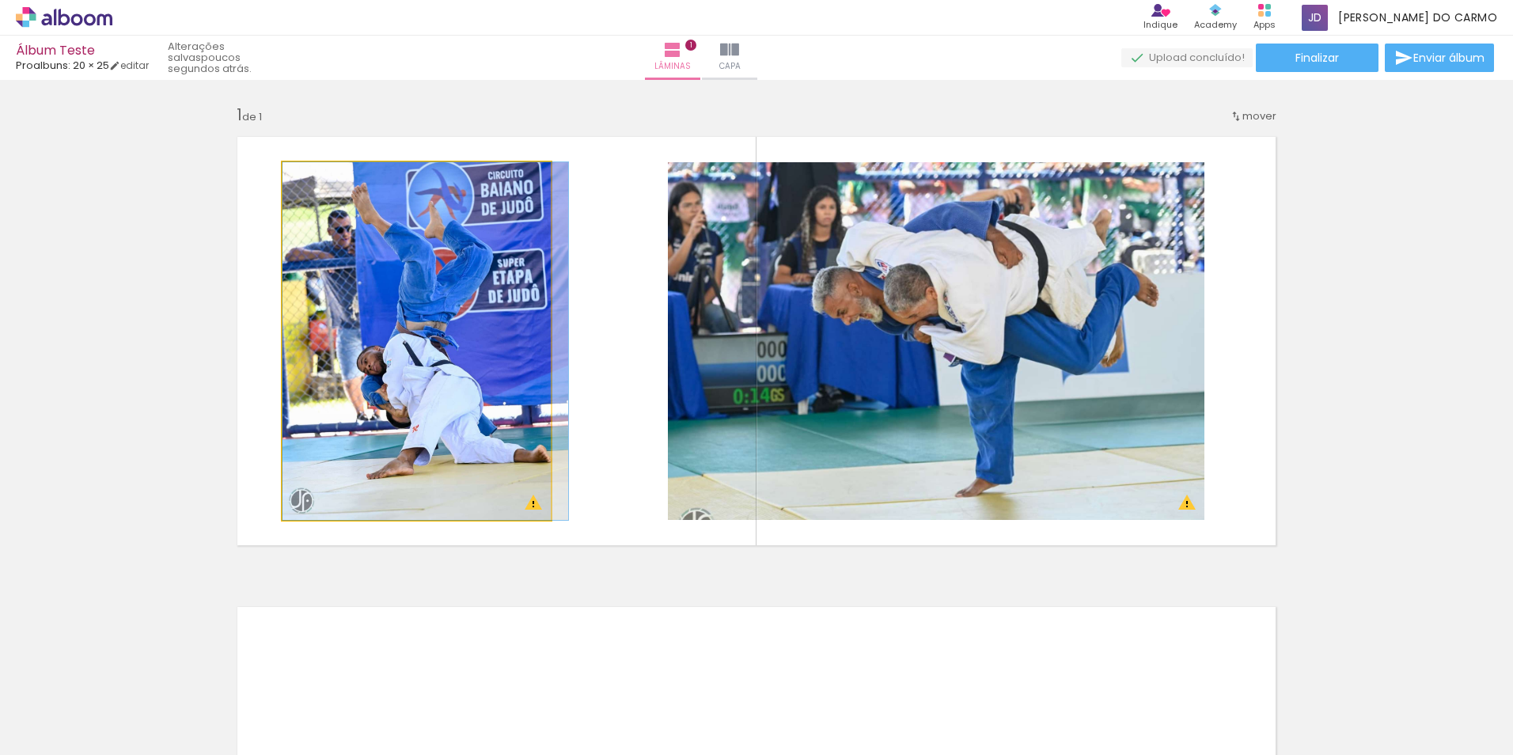
drag, startPoint x: 420, startPoint y: 377, endPoint x: 479, endPoint y: 391, distance: 61.1
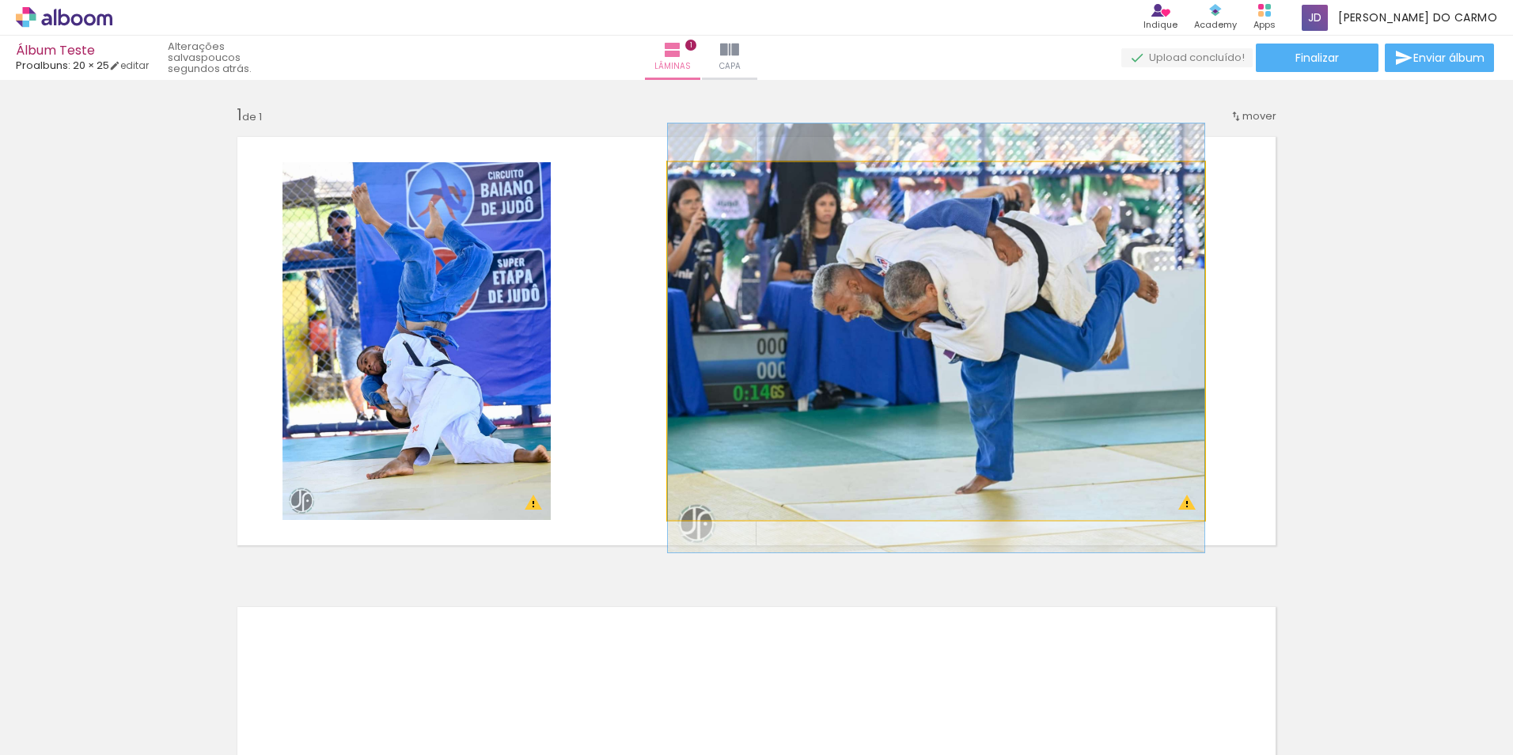
drag, startPoint x: 971, startPoint y: 394, endPoint x: 1048, endPoint y: 391, distance: 76.8
